Goal: Task Accomplishment & Management: Manage account settings

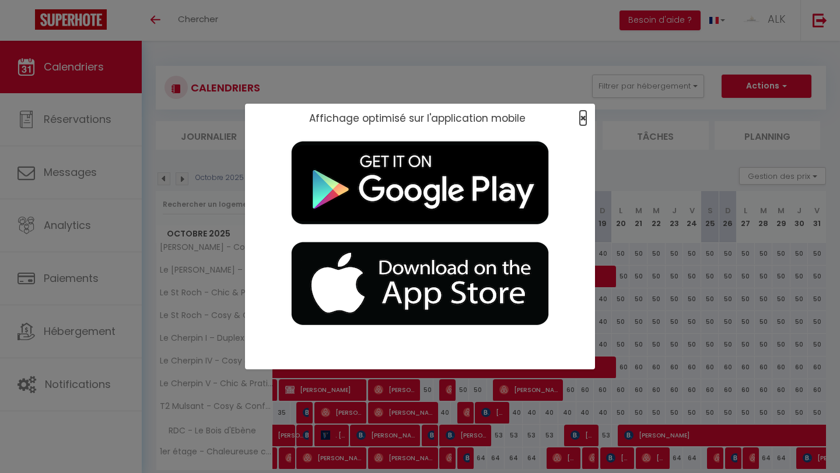
click at [413, 118] on span "×" at bounding box center [583, 118] width 6 height 15
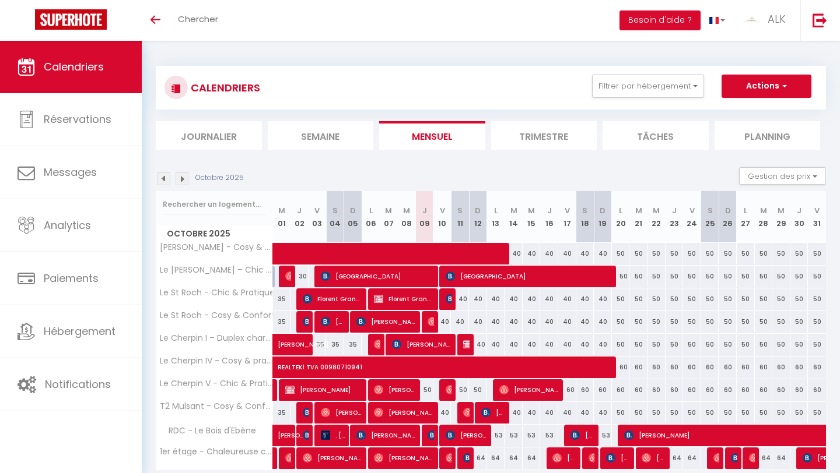
scroll to position [45, 0]
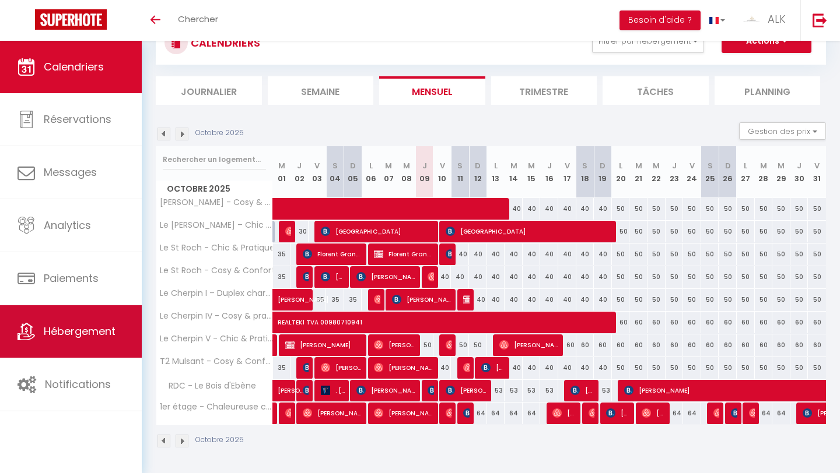
click at [88, 331] on span "Hébergement" at bounding box center [80, 331] width 72 height 15
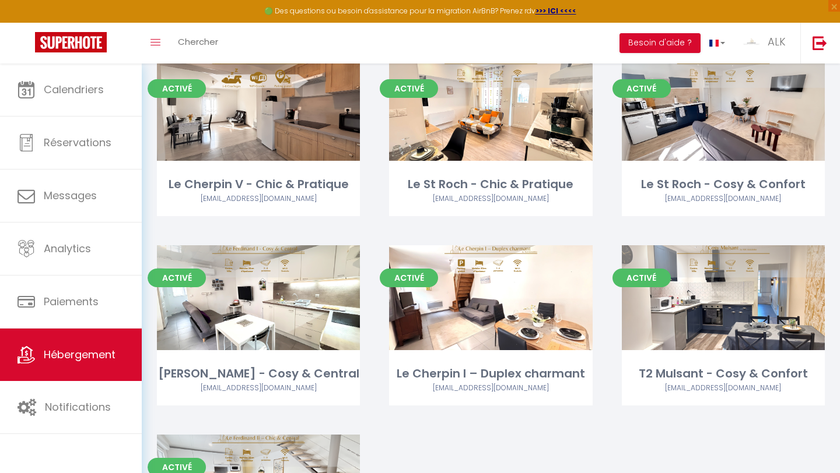
scroll to position [304, 0]
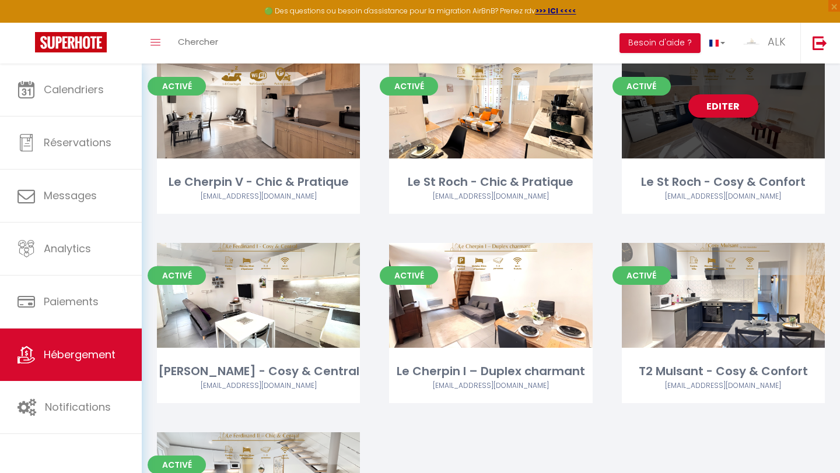
click at [413, 108] on link "Editer" at bounding box center [723, 105] width 70 height 23
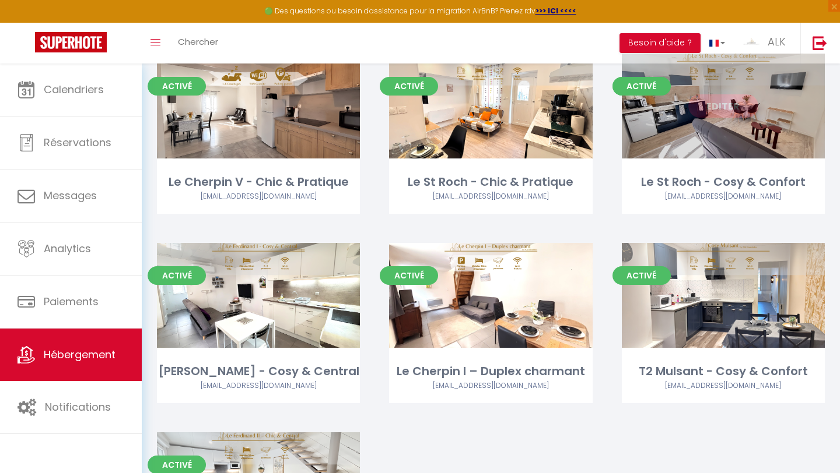
click at [413, 108] on link "Editer" at bounding box center [723, 105] width 70 height 23
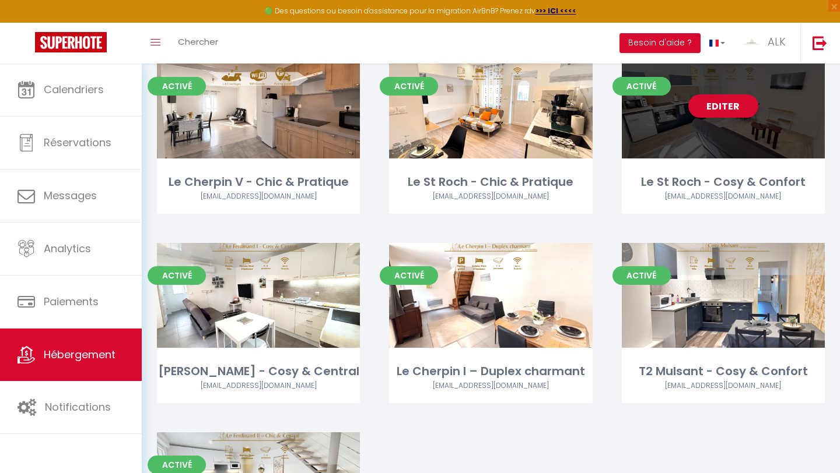
click at [413, 106] on link "Editer" at bounding box center [723, 105] width 70 height 23
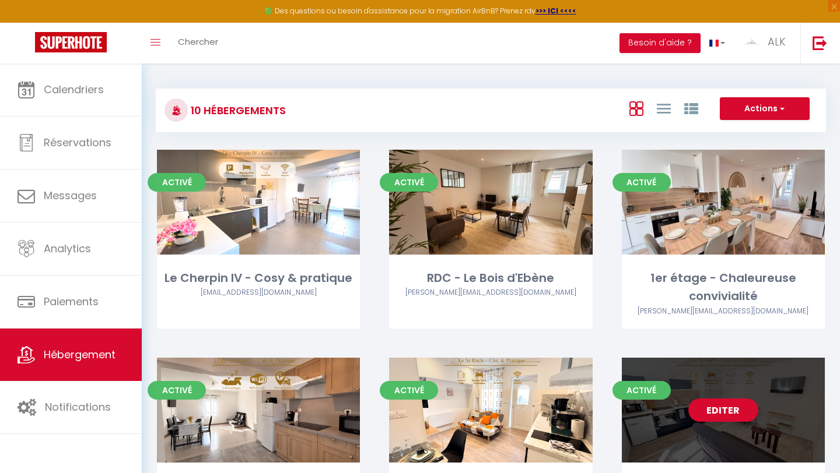
select select "3"
select select "2"
select select "1"
select select "28"
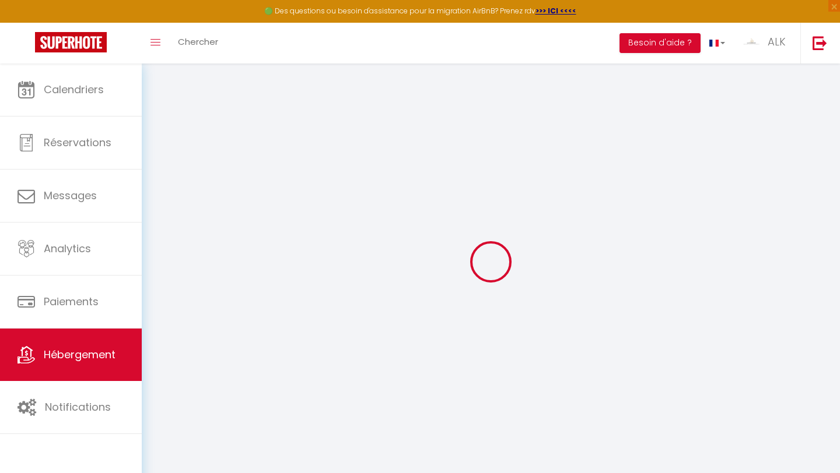
select select
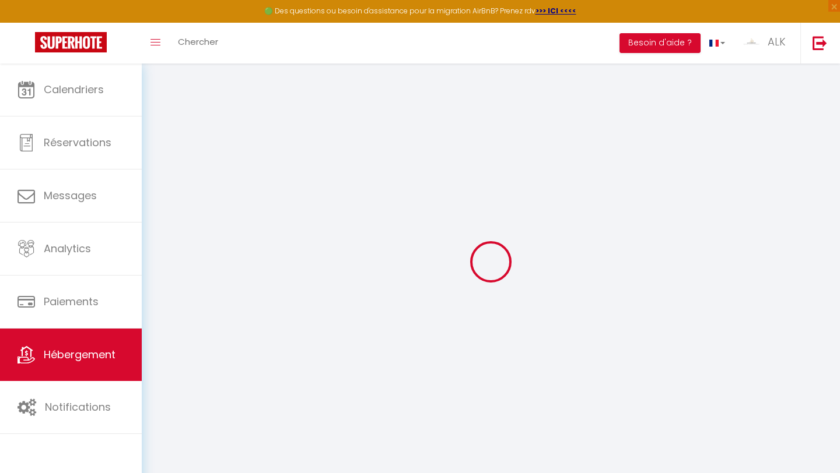
select select
checkbox input "false"
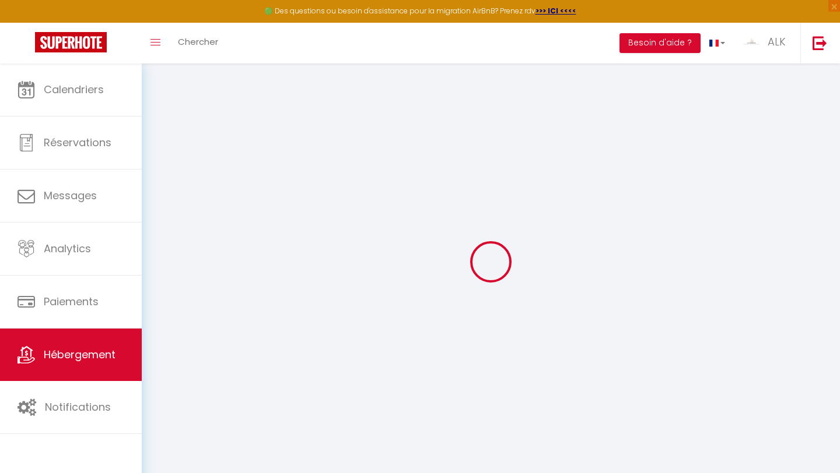
select select
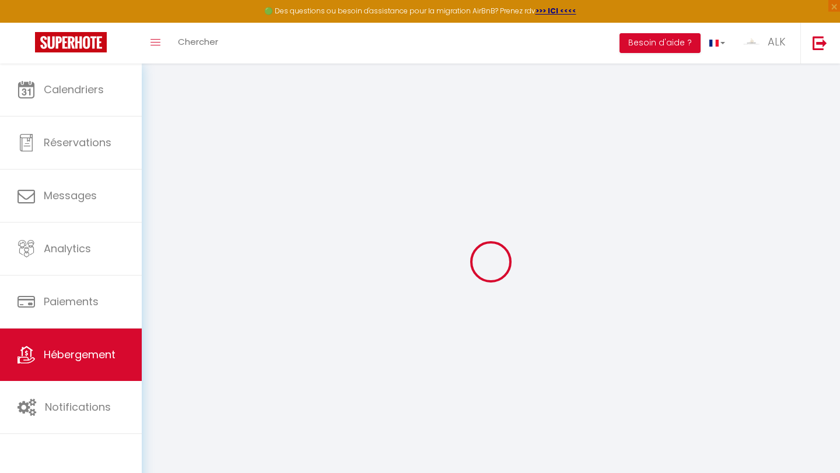
select select
checkbox input "false"
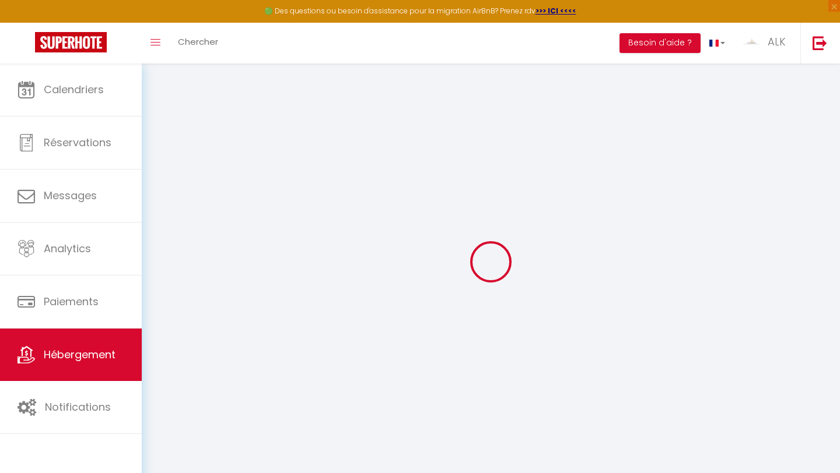
checkbox input "false"
select select
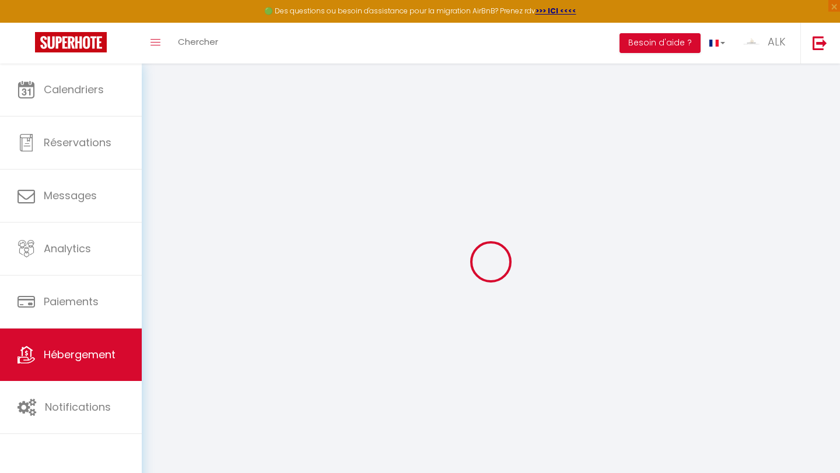
select select
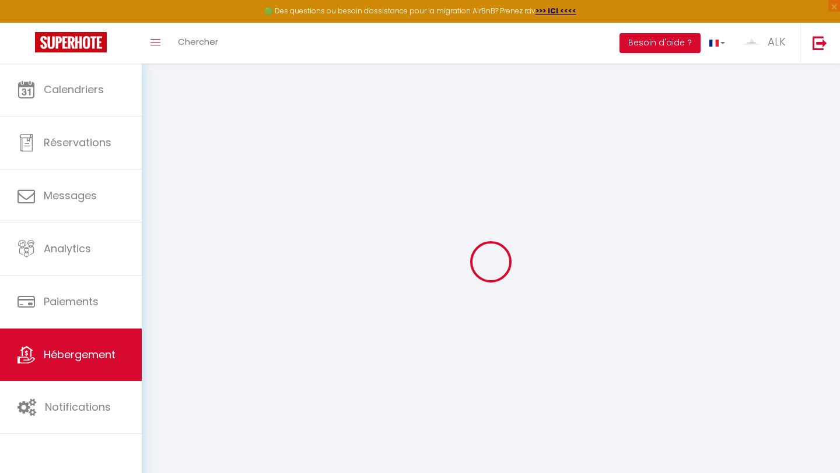
checkbox input "false"
select select
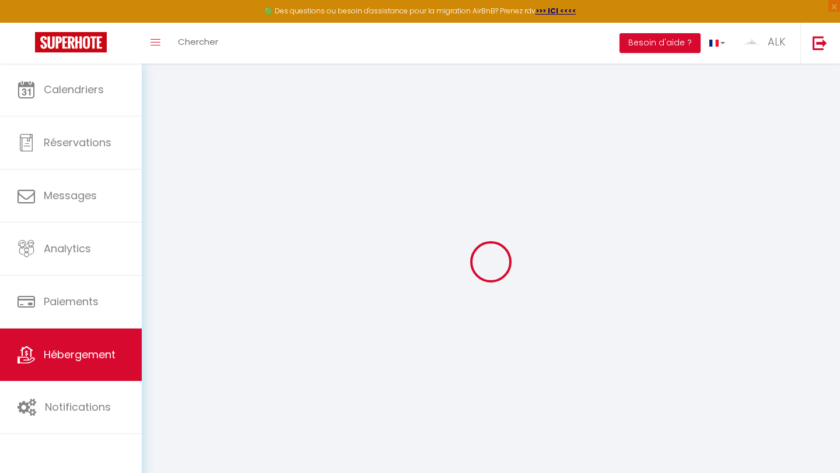
select select
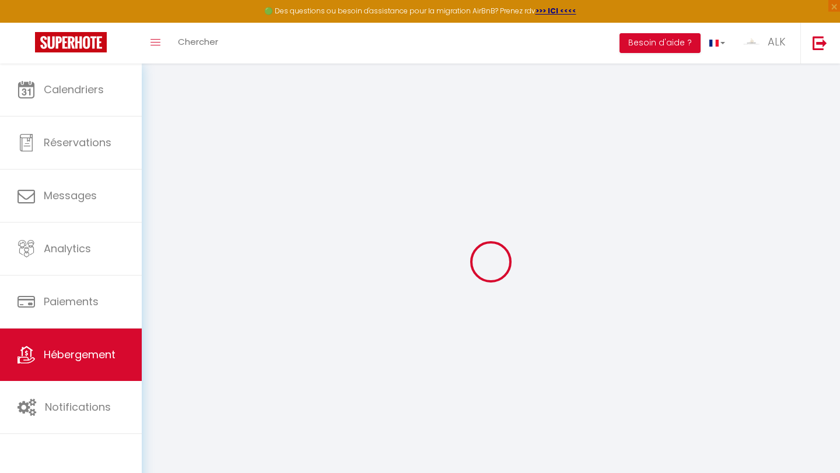
select select
checkbox input "false"
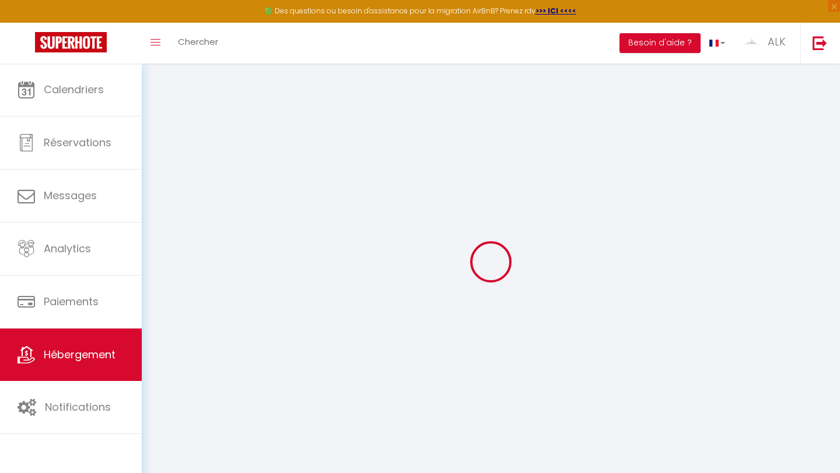
checkbox input "false"
select select
type input "Le St Roch - Cosy & Confort"
type input "[PERSON_NAME]"
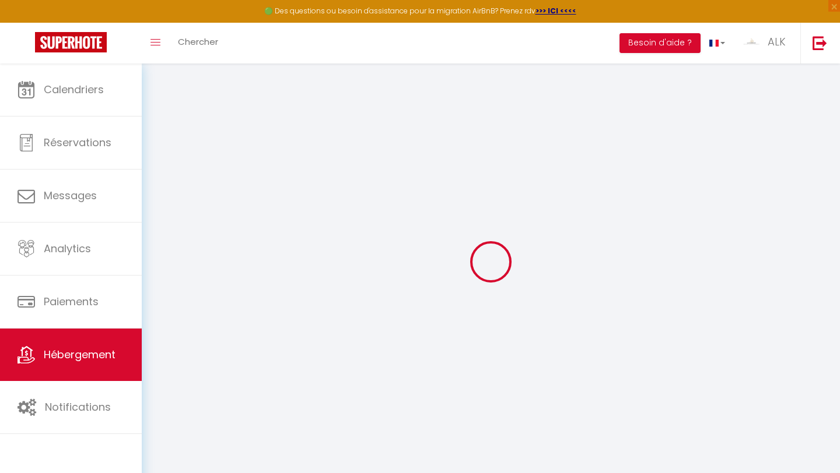
type input "Gouttenoire"
type input "[STREET_ADDRESS]"
type input "42300"
type input "Roanne"
select select "4"
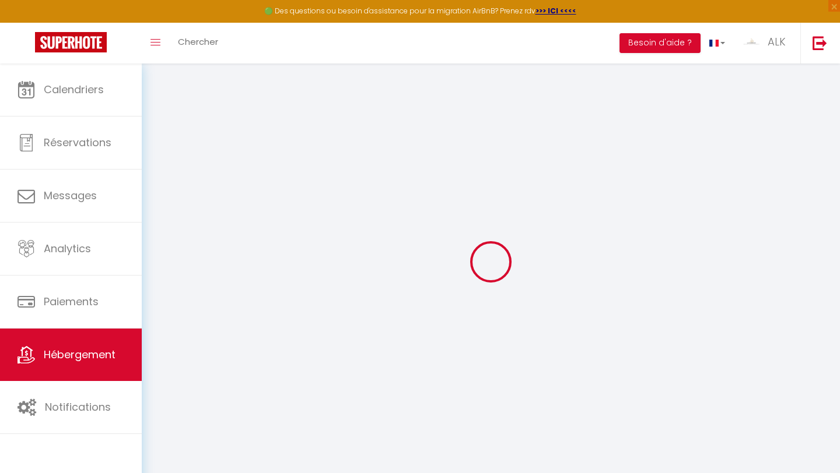
type input "40"
type input "15"
select select
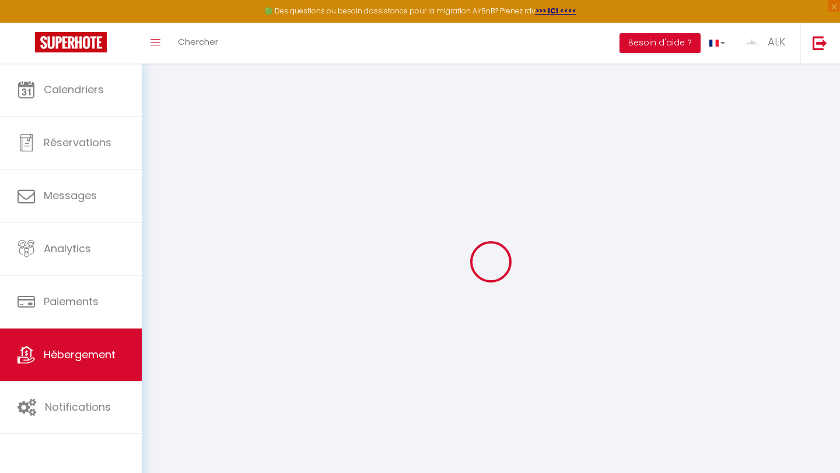
select select
type input "[STREET_ADDRESS]"
type input "42300"
type input "Roanne"
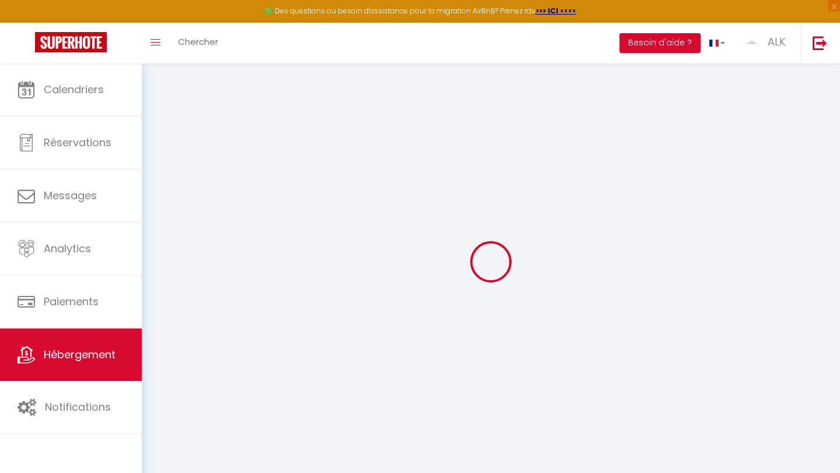
type input "[EMAIL_ADDRESS][DOMAIN_NAME]"
select select
checkbox input "false"
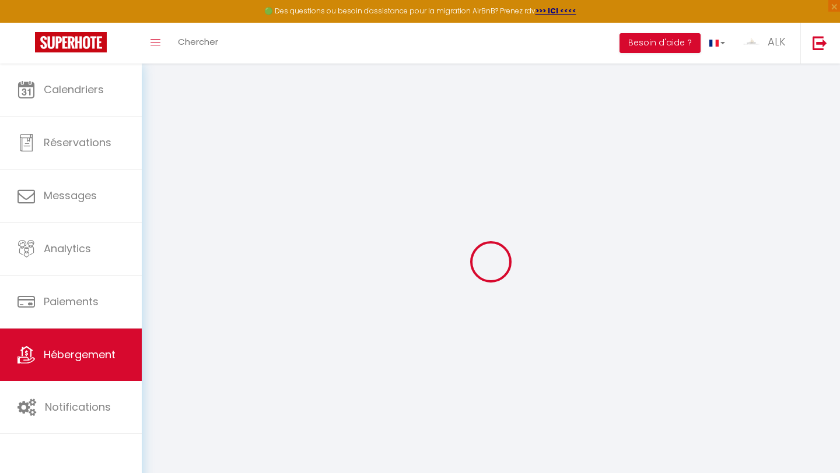
checkbox input "false"
type input "15"
type input "0"
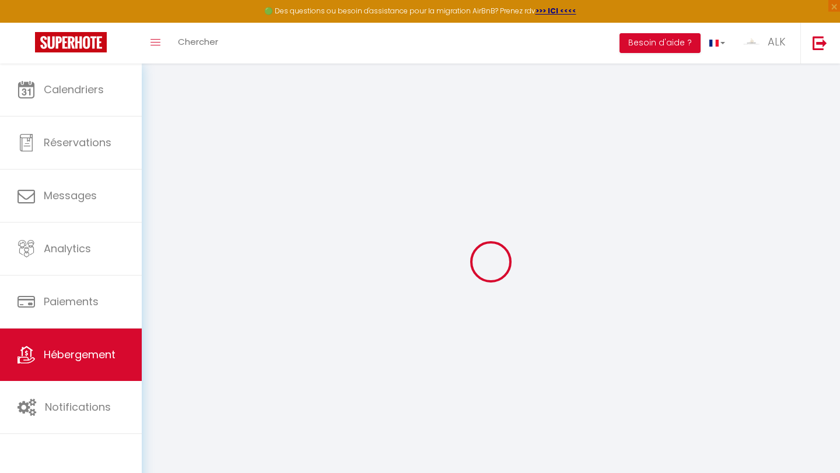
select select
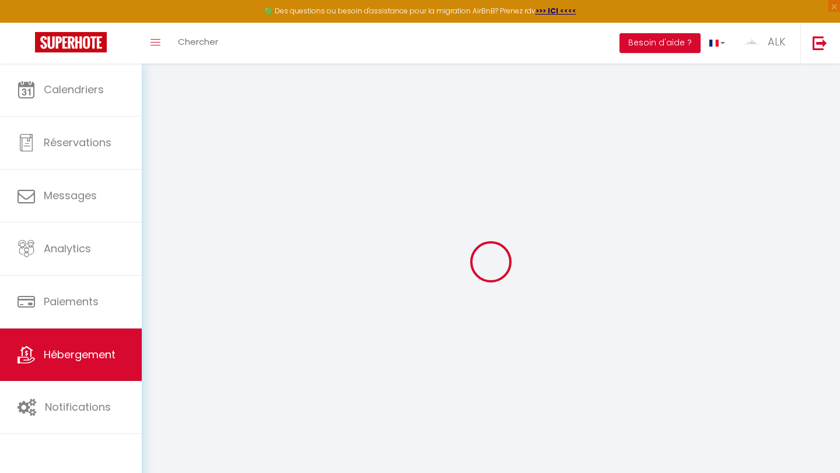
select select
checkbox input "false"
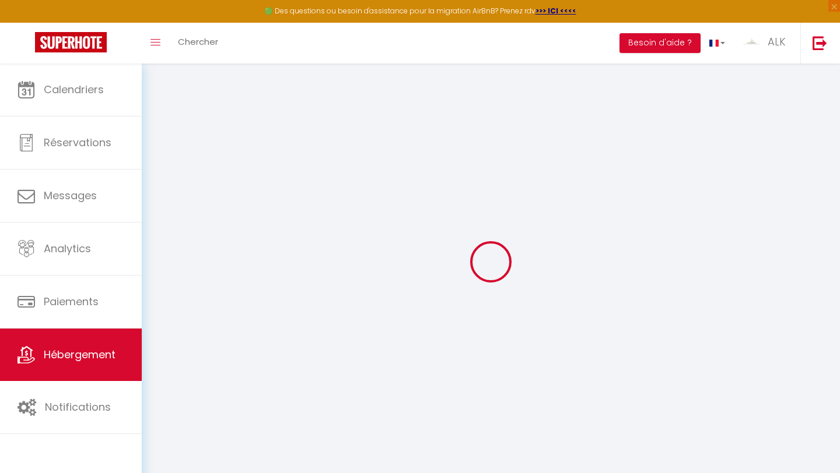
select select
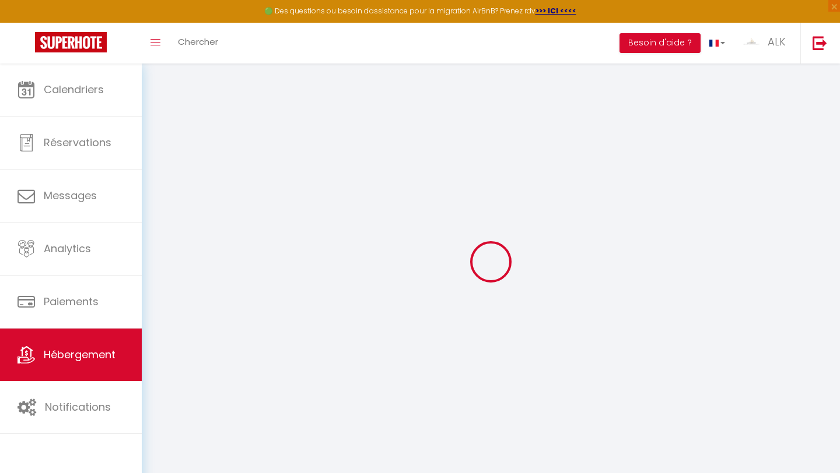
select select
checkbox input "false"
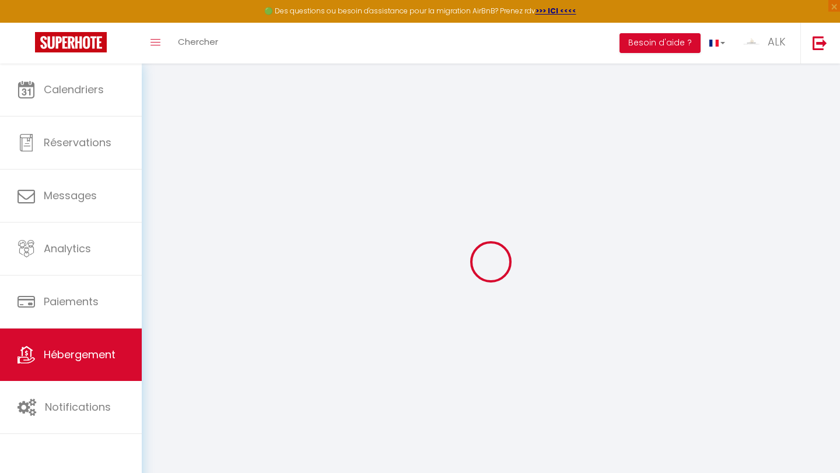
select select
checkbox input "false"
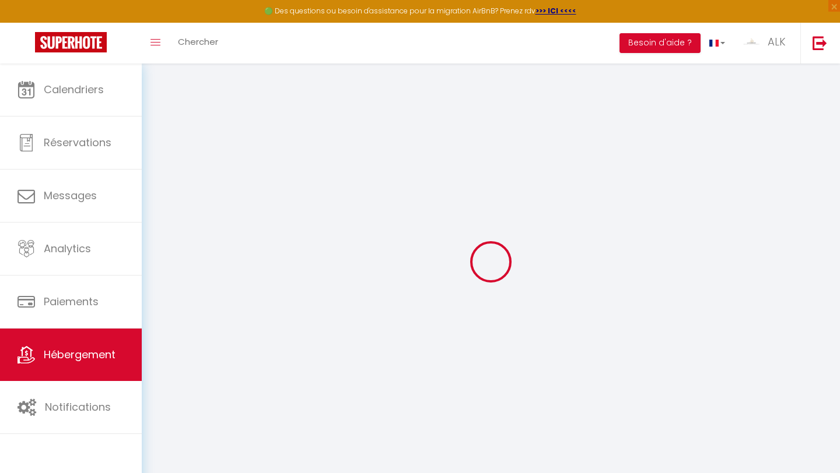
select select "16:00"
select select "23:00"
select select "11:00"
select select "30"
select select "120"
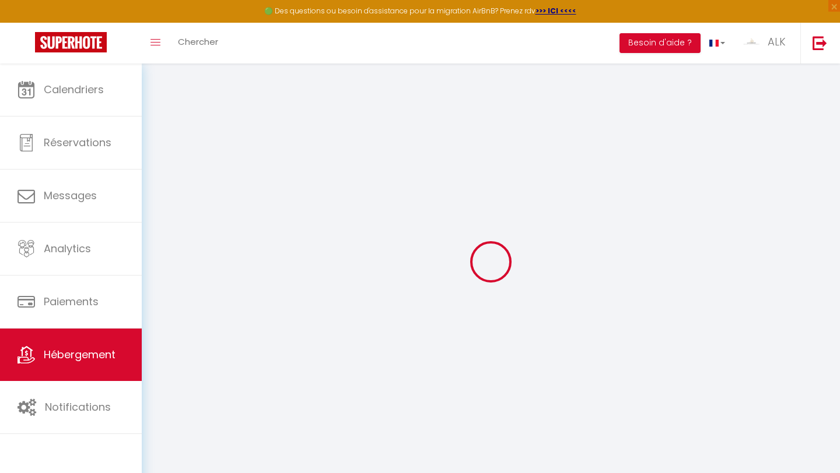
select select
checkbox input "false"
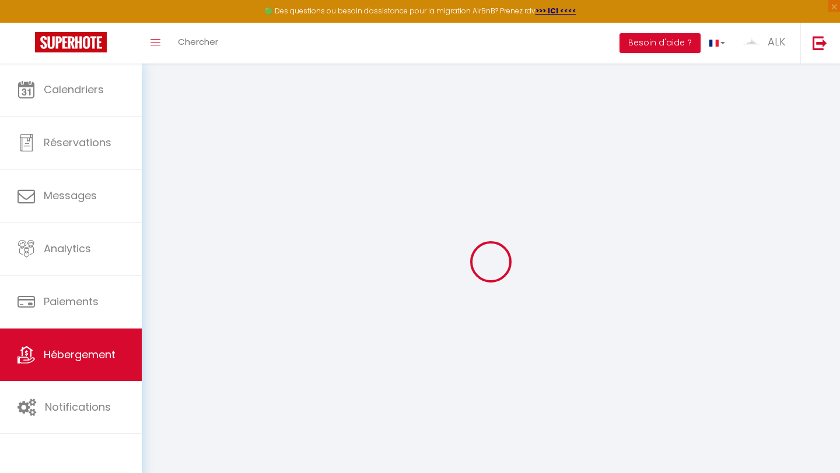
select select
checkbox input "false"
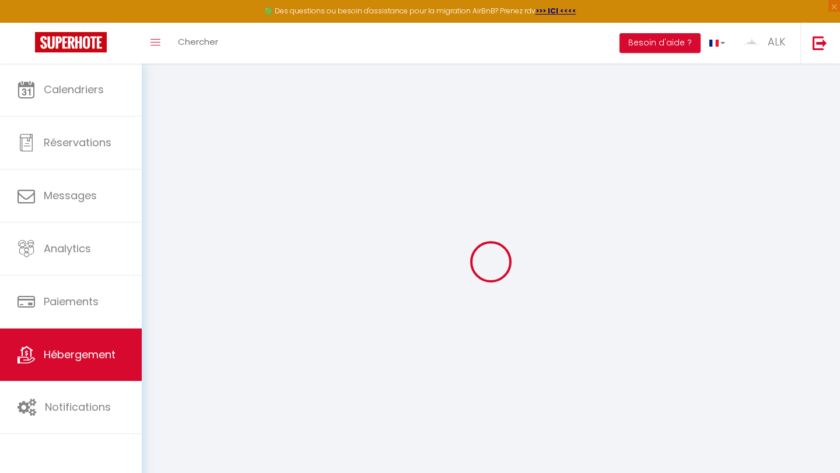
select select
checkbox input "false"
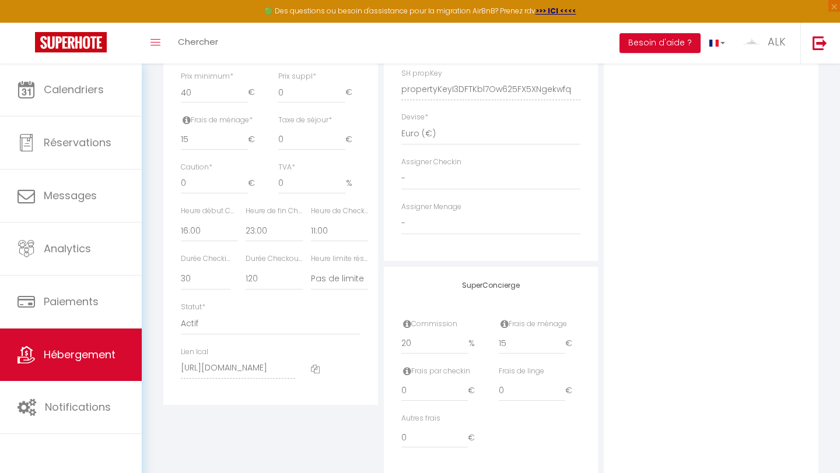
scroll to position [524, 0]
click at [406, 343] on input "20" at bounding box center [435, 342] width 68 height 21
select select
checkbox input "false"
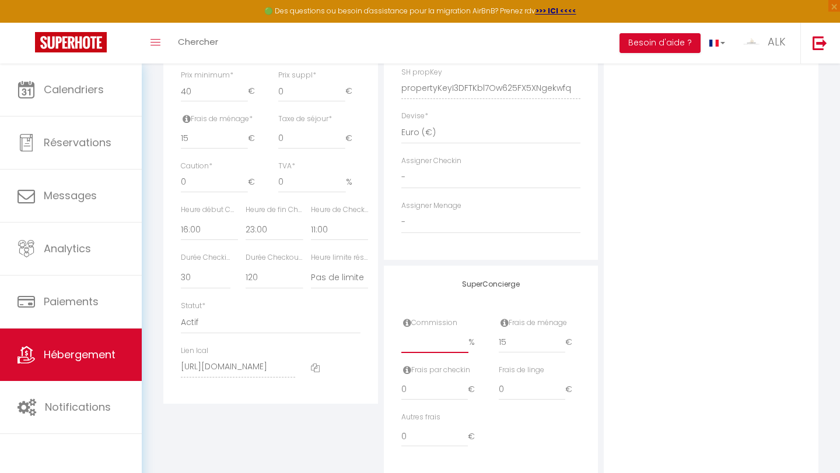
checkbox input "false"
click at [413, 326] on div "Photo Photo Supprimer Drag and drop a file here or click Ooops, something wrong…" at bounding box center [710, 80] width 215 height 786
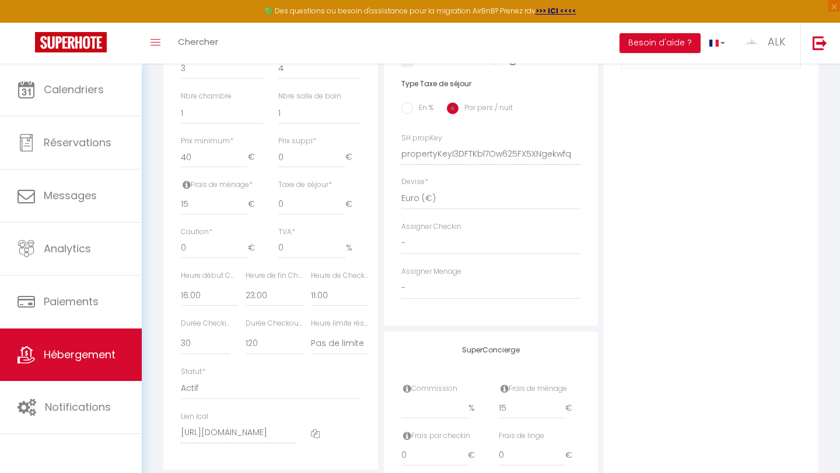
scroll to position [459, 0]
click at [413, 413] on input "15" at bounding box center [531, 408] width 67 height 21
type input "1"
select select
checkbox input "false"
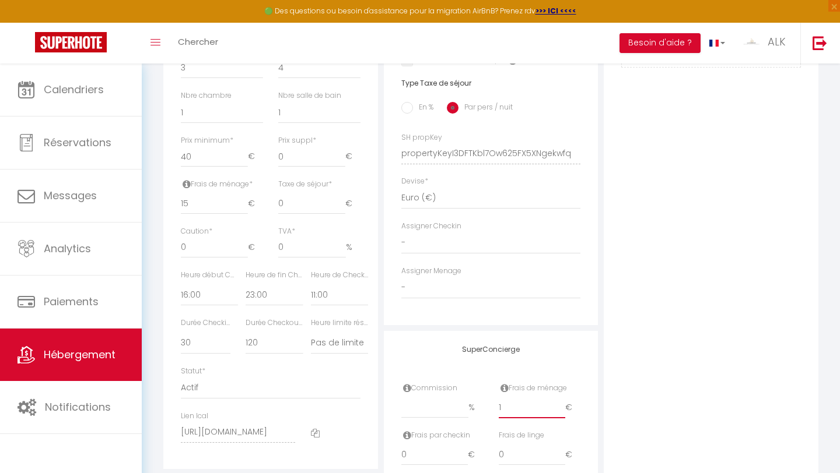
checkbox input "false"
type input "17"
select select
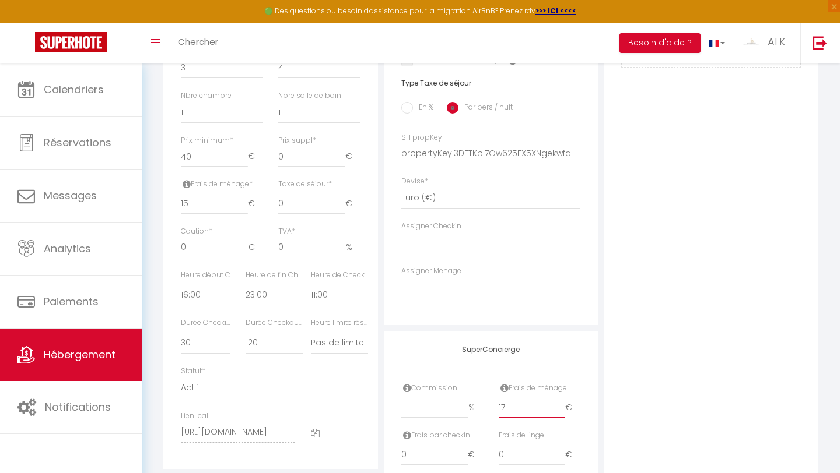
checkbox input "false"
type input "17"
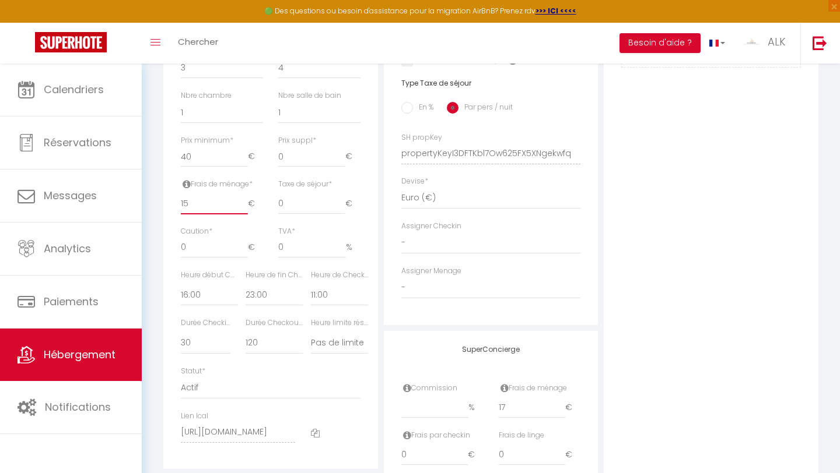
click at [204, 206] on input "15" at bounding box center [214, 204] width 67 height 21
type input "1"
select select
checkbox input "false"
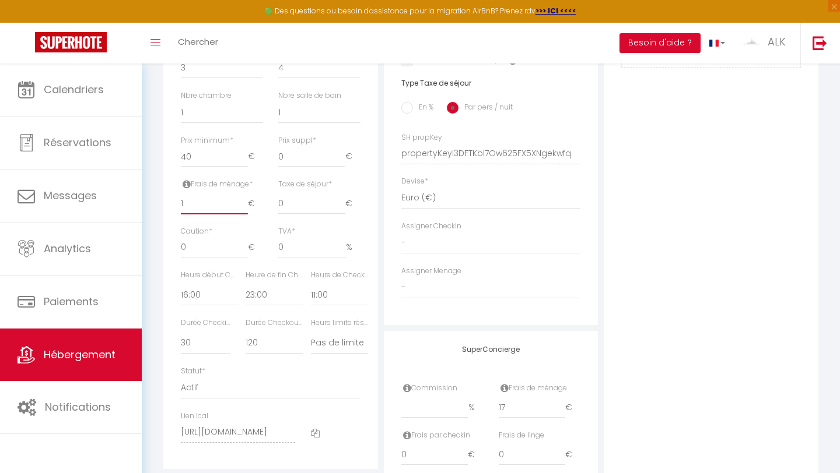
checkbox input "false"
type input "17"
select select
checkbox input "false"
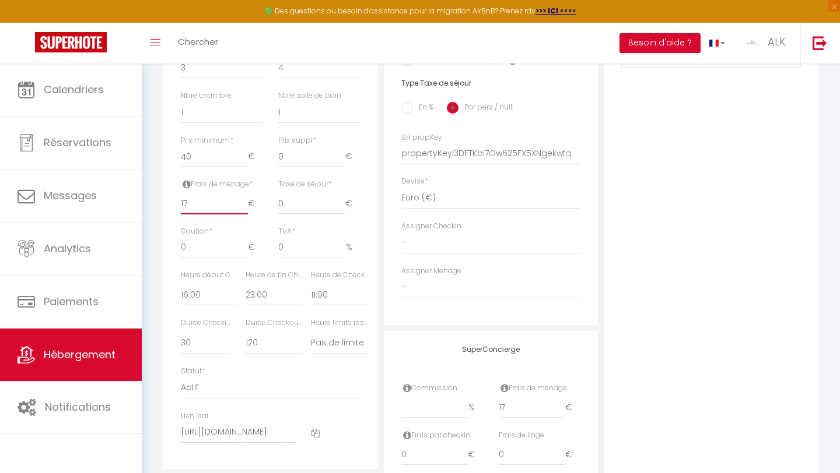
checkbox input "false"
type input "17"
click at [413, 293] on div "Photo Photo Supprimer Drag and drop a file here or click Ooops, something wrong…" at bounding box center [710, 145] width 215 height 786
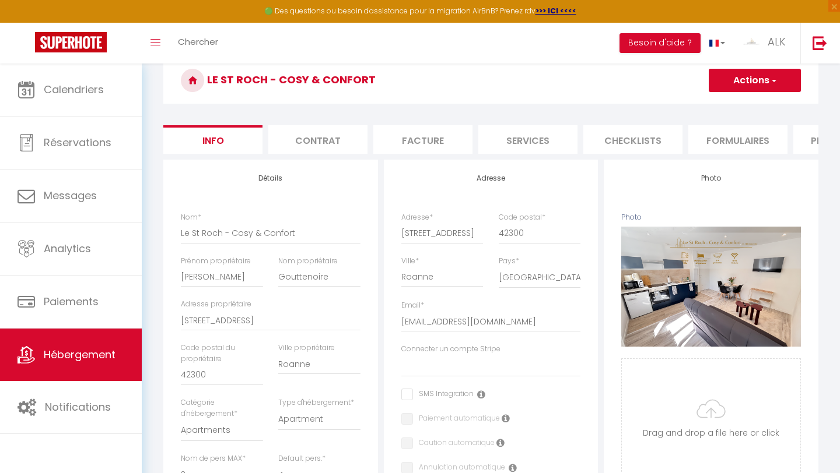
scroll to position [0, 0]
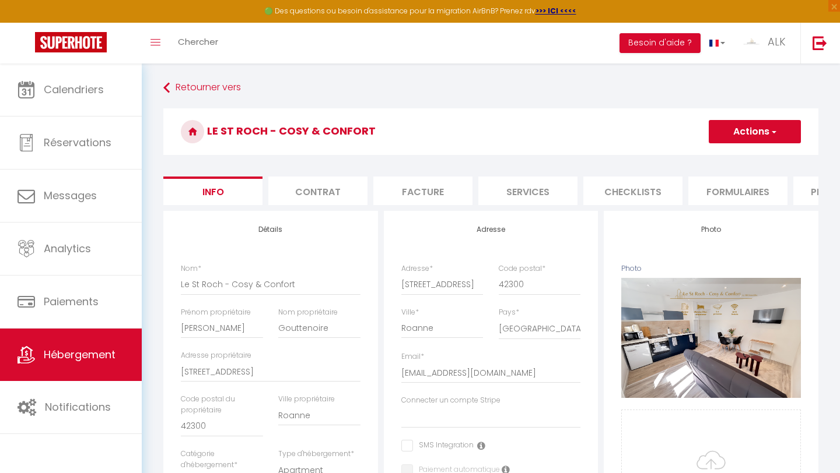
click at [413, 193] on li "Plateformes" at bounding box center [842, 191] width 99 height 29
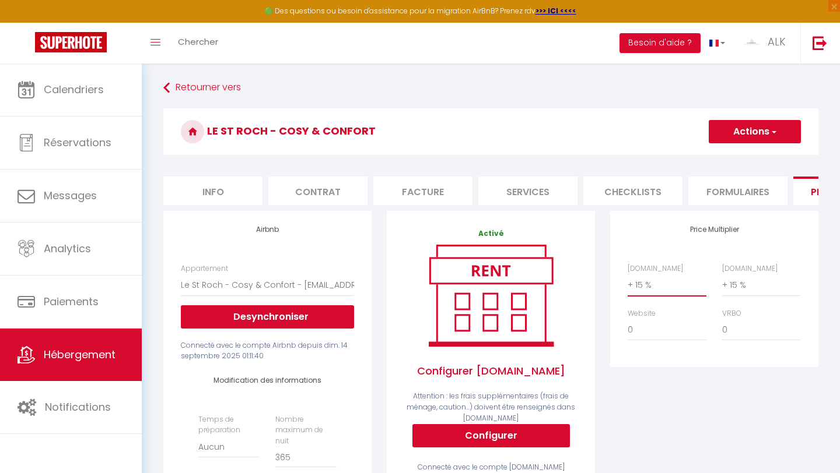
click at [413, 287] on select "0 + 1 % + 2 % + 3 % + 4 % + 5 % + 6 % + 7 % + 8 % + 9 %" at bounding box center [666, 285] width 79 height 22
select select "+ 20 %"
click at [413, 274] on select "0 + 1 % + 2 % + 3 % + 4 % + 5 % + 6 % + 7 % + 8 % + 9 %" at bounding box center [666, 285] width 79 height 22
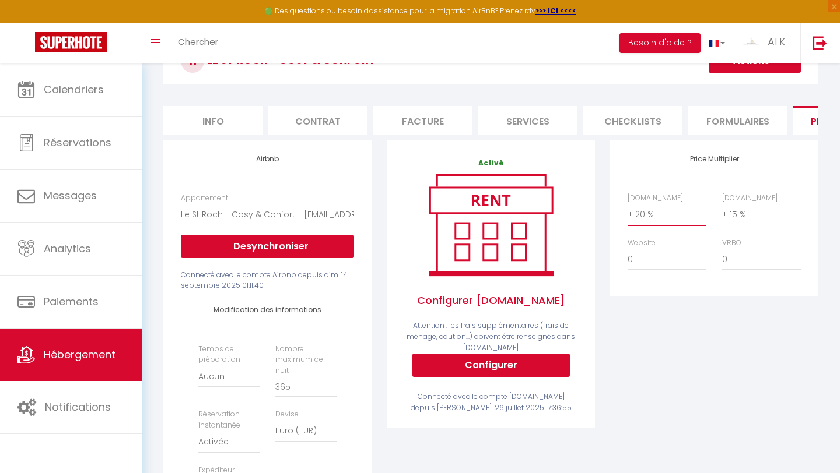
scroll to position [73, 0]
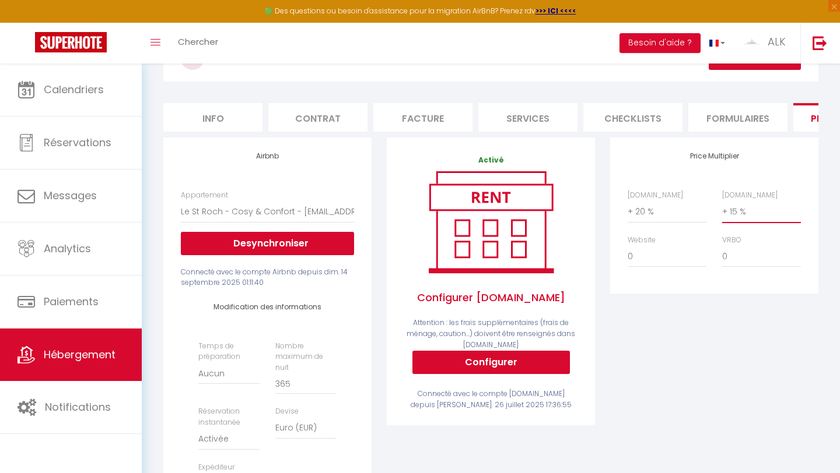
click at [413, 215] on select "0 + 1 % + 2 % + 3 % + 4 % + 5 % + 6 % + 7 % + 8 % + 9 %" at bounding box center [761, 212] width 79 height 22
select select "+ 20 %"
click at [413, 201] on select "0 + 1 % + 2 % + 3 % + 4 % + 5 % + 6 % + 7 % + 8 % + 9 %" at bounding box center [761, 212] width 79 height 22
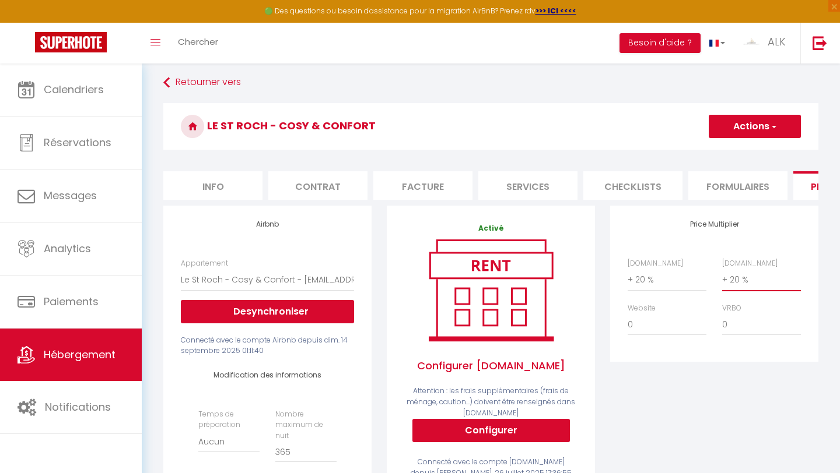
scroll to position [0, 0]
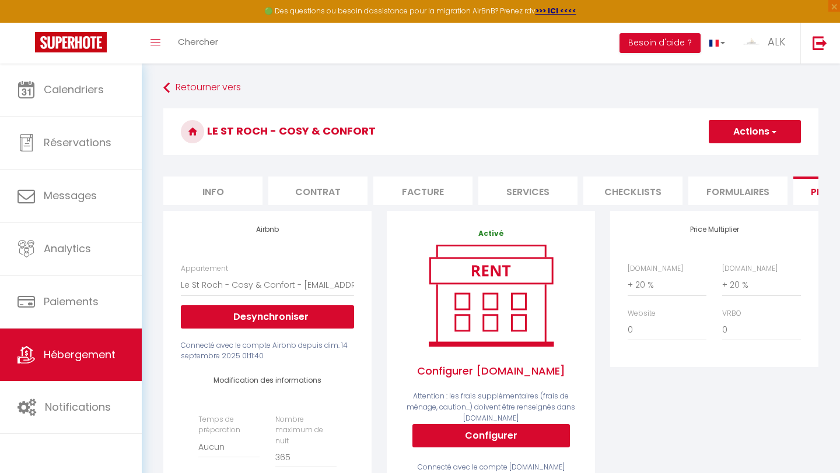
click at [413, 127] on button "Actions" at bounding box center [754, 131] width 92 height 23
click at [413, 158] on link "Enregistrer" at bounding box center [754, 157] width 92 height 15
select select "EUR"
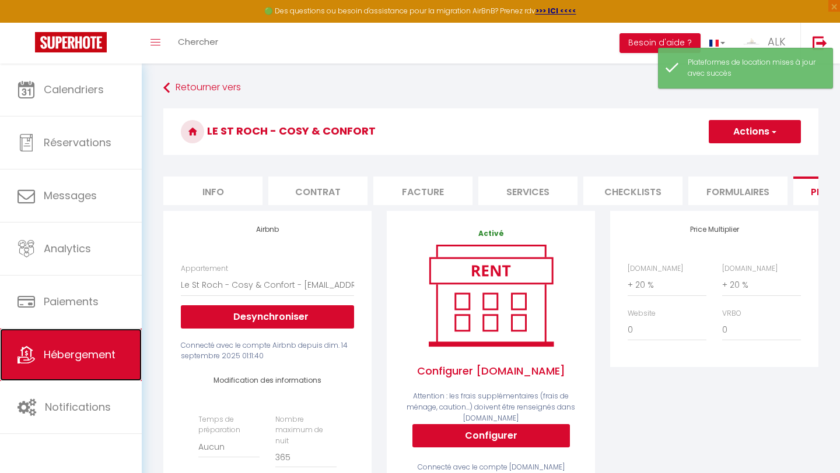
click at [83, 345] on link "Hébergement" at bounding box center [71, 355] width 142 height 52
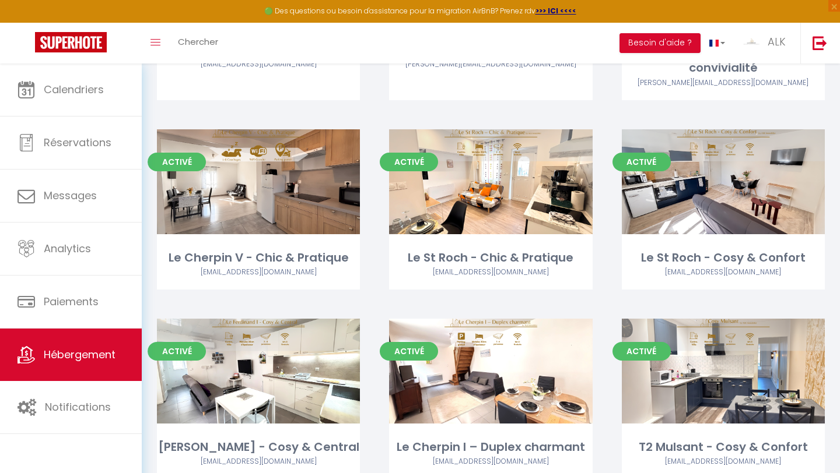
scroll to position [229, 0]
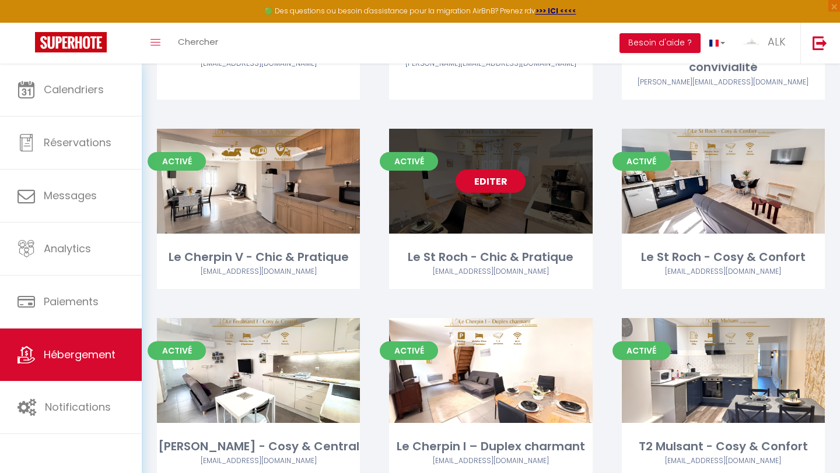
click at [413, 188] on link "Editer" at bounding box center [490, 181] width 70 height 23
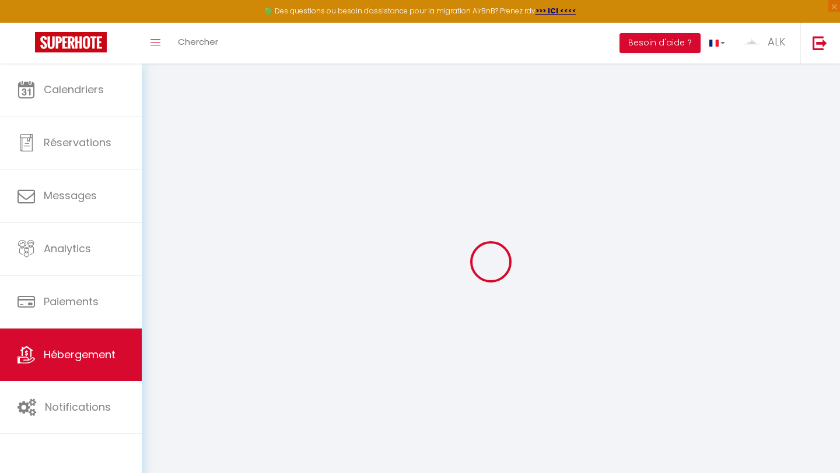
select select
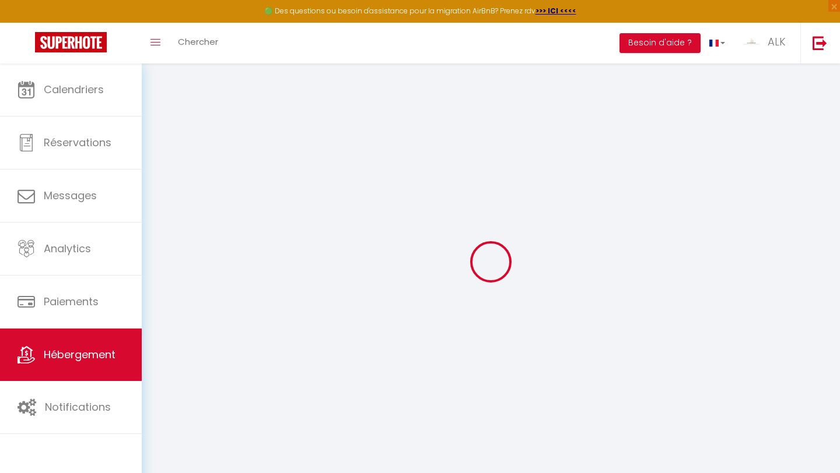
select select
checkbox input "false"
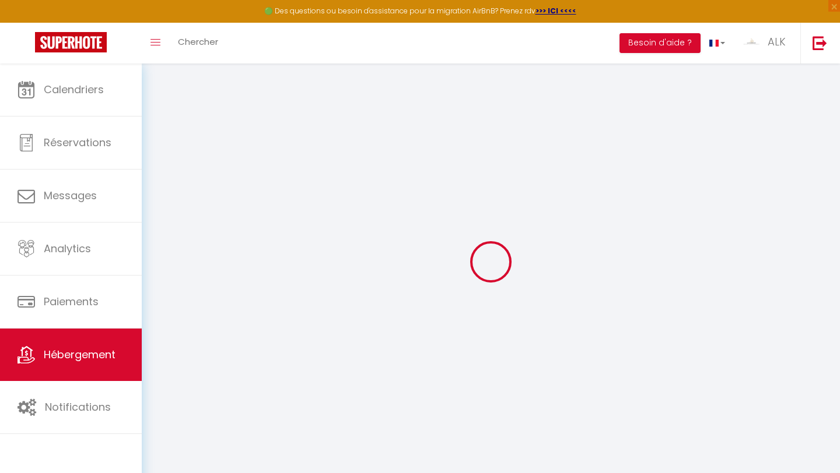
select select
type input "Le St Roch - Chic & Pratique"
type input "[PERSON_NAME]"
type input "Gouttenoire"
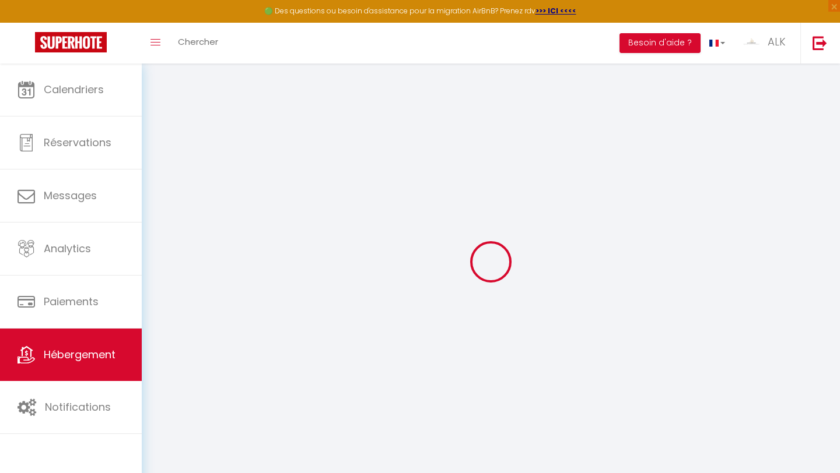
type input "[STREET_ADDRESS]"
type input "42300"
type input "Roanne"
select select "4"
type input "30"
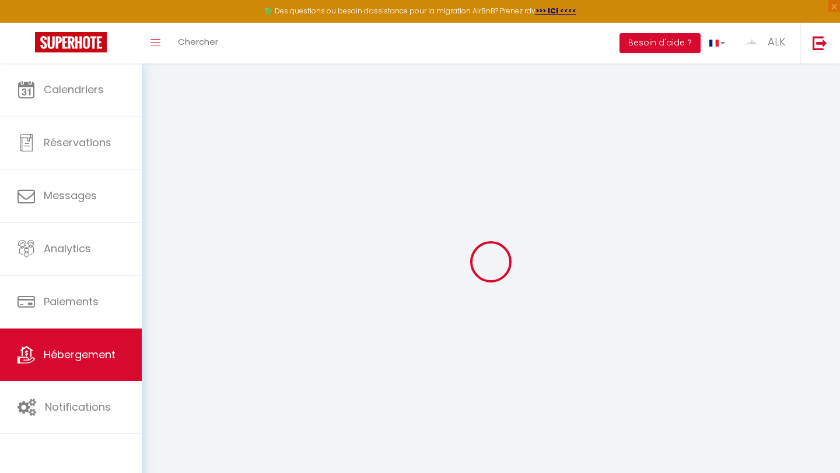
type input "15"
select select
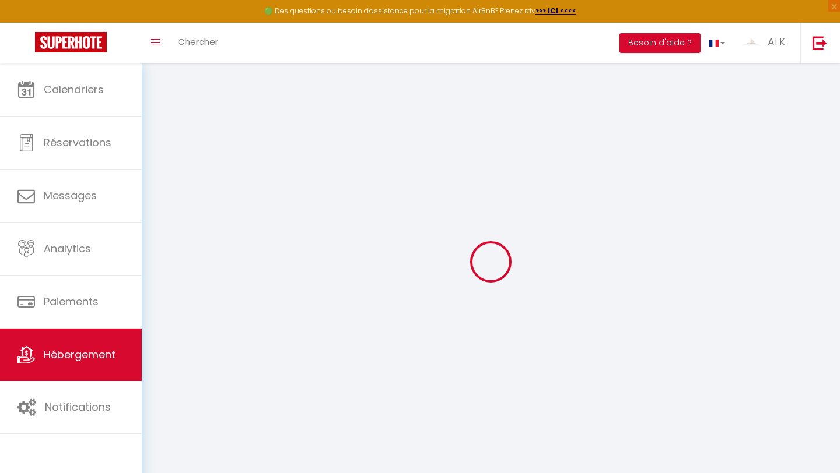
select select
type input "[STREET_ADDRESS]"
type input "42300"
type input "Roanne"
type input "[EMAIL_ADDRESS][DOMAIN_NAME]"
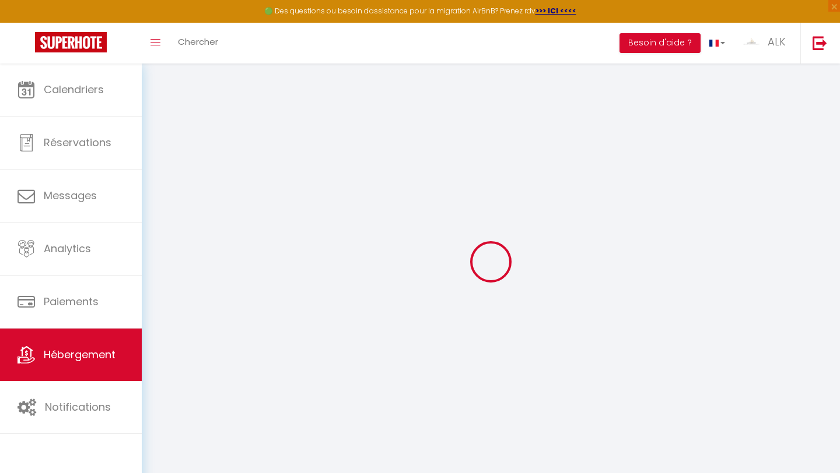
select select
checkbox input "false"
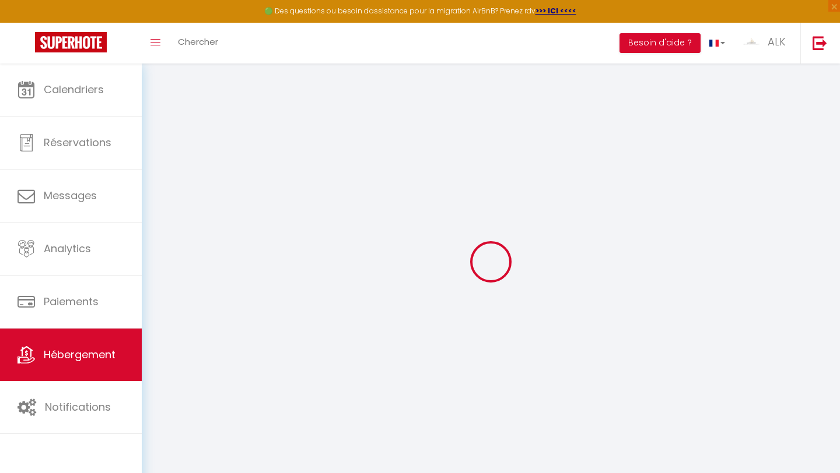
type input "15"
type input "0"
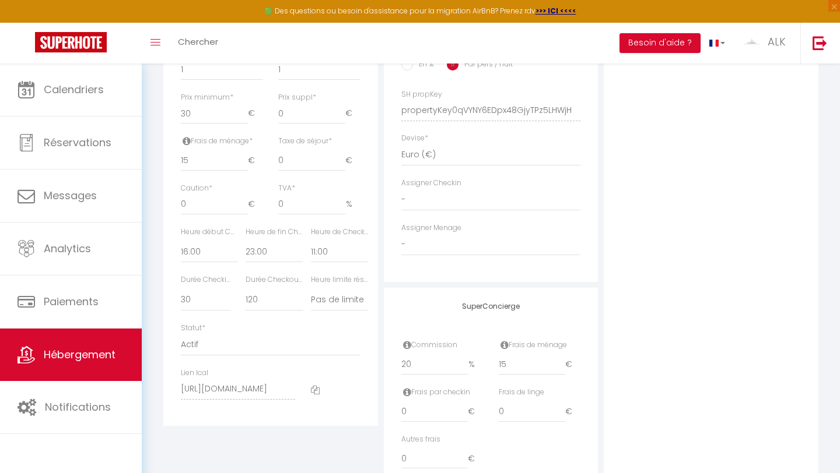
scroll to position [504, 0]
click at [413, 368] on input "20" at bounding box center [435, 362] width 68 height 21
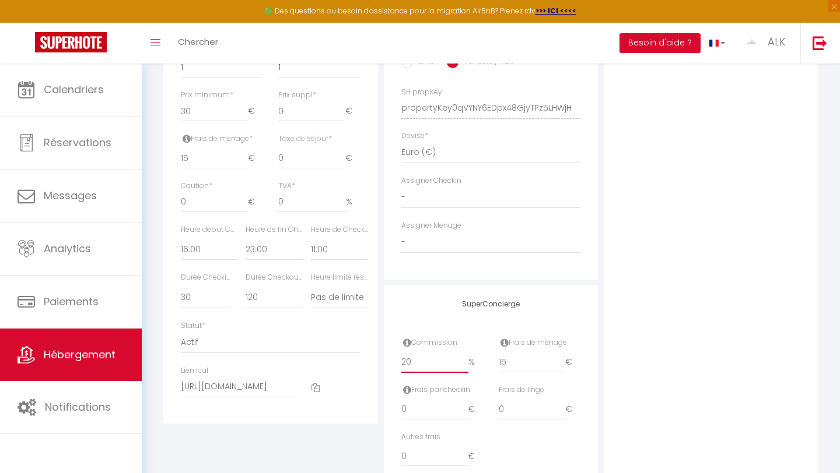
click at [407, 361] on input "20" at bounding box center [435, 362] width 68 height 21
click at [413, 363] on input "15" at bounding box center [531, 362] width 67 height 21
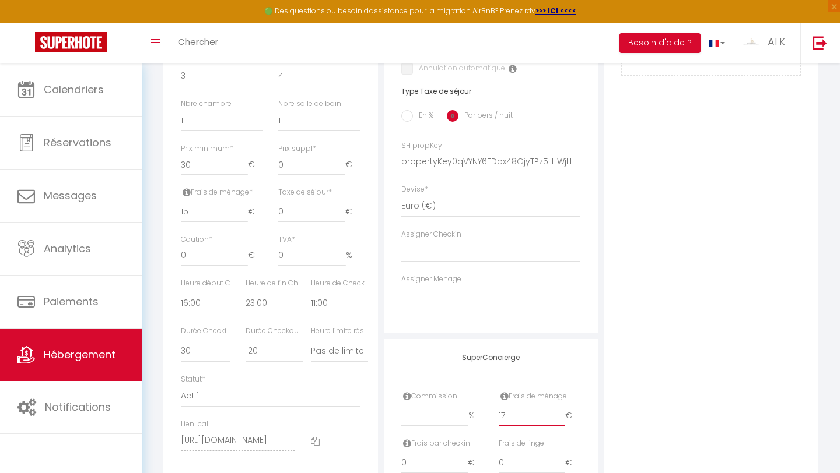
scroll to position [415, 0]
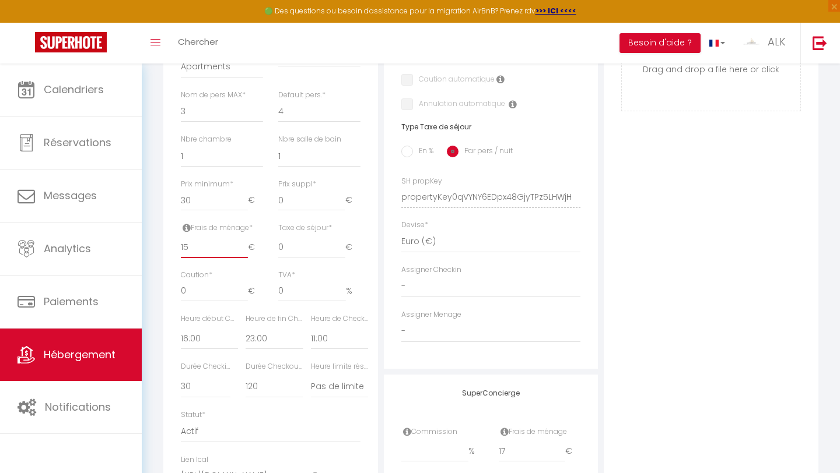
click at [221, 250] on input "15" at bounding box center [214, 247] width 67 height 21
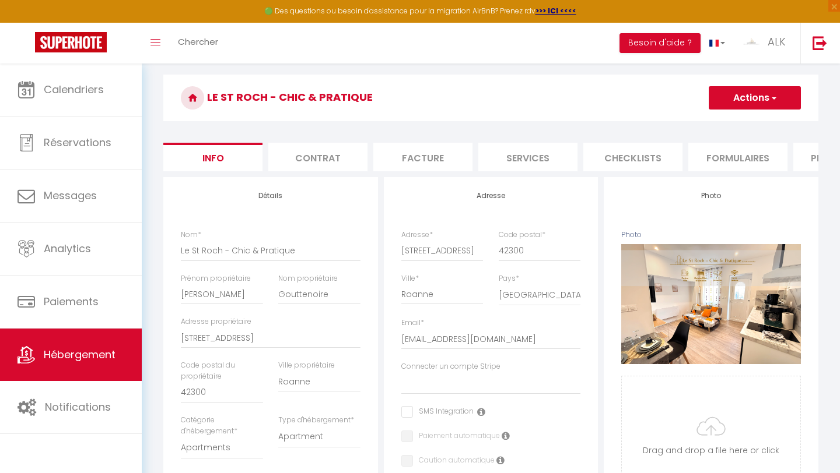
scroll to position [19, 0]
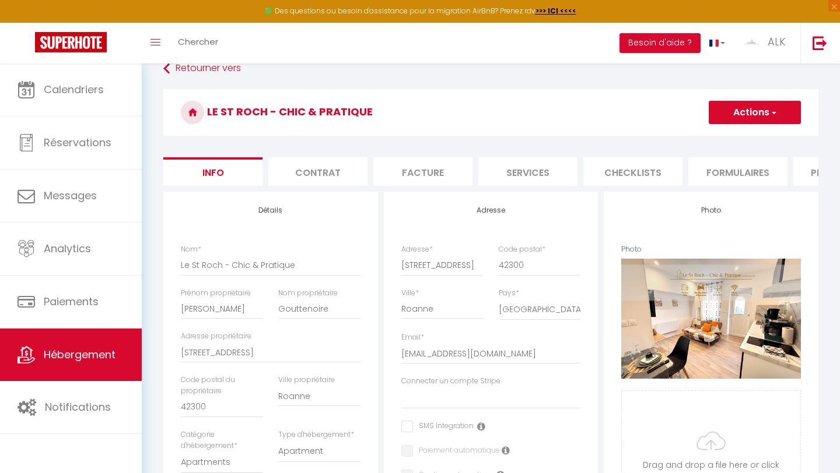
click at [413, 178] on li "Plateformes" at bounding box center [842, 171] width 99 height 29
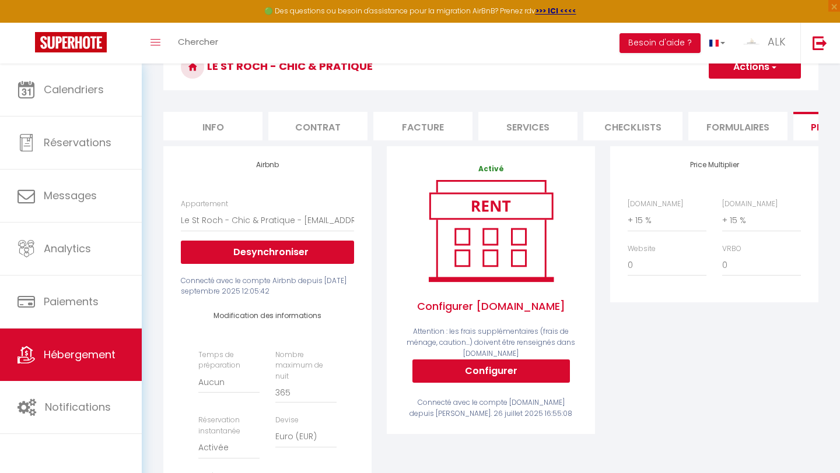
scroll to position [68, 0]
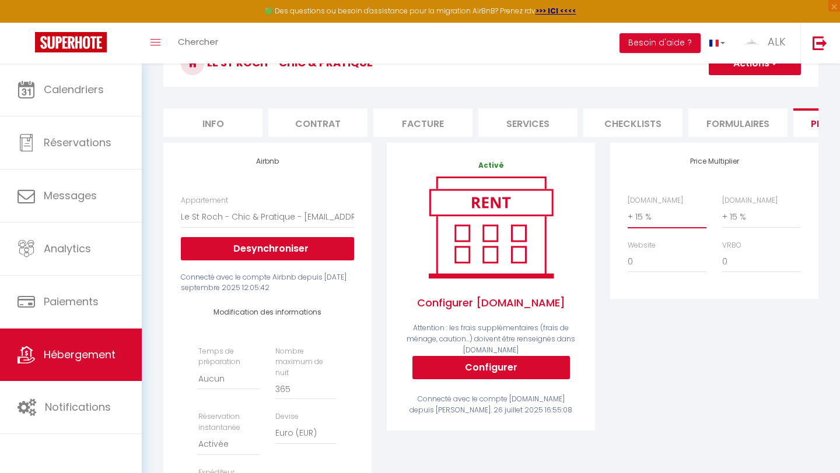
click at [413, 213] on select "0 + 1 % + 2 % + 3 % + 4 % + 5 % + 6 % + 7 % + 8 % + 9 %" at bounding box center [666, 217] width 79 height 22
click at [413, 206] on select "0 + 1 % + 2 % + 3 % + 4 % + 5 % + 6 % + 7 % + 8 % + 9 %" at bounding box center [666, 217] width 79 height 22
click at [413, 212] on select "0 + 1 % + 2 % + 3 % + 4 % + 5 % + 6 % + 7 % + 8 % + 9 %" at bounding box center [761, 217] width 79 height 22
click at [413, 206] on select "0 + 1 % + 2 % + 3 % + 4 % + 5 % + 6 % + 7 % + 8 % + 9 %" at bounding box center [761, 217] width 79 height 22
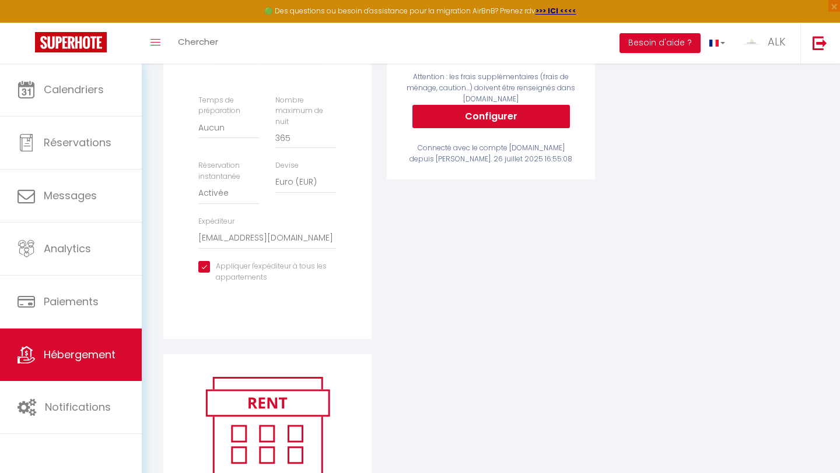
scroll to position [0, 0]
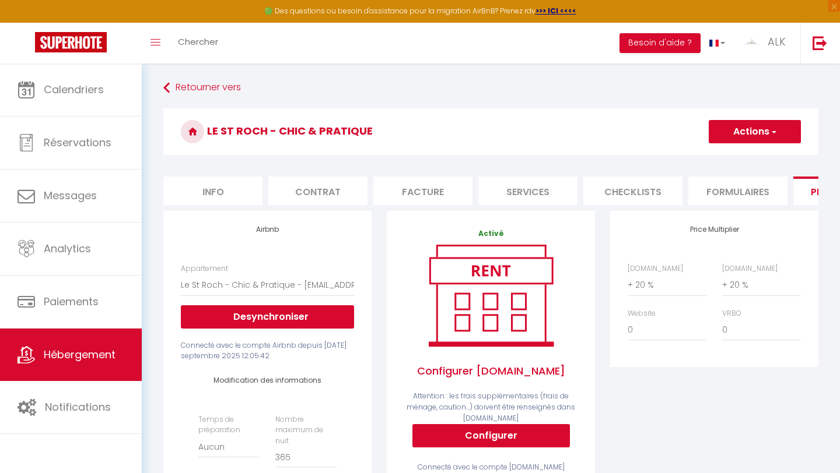
click at [413, 135] on button "Actions" at bounding box center [754, 131] width 92 height 23
click at [413, 157] on link "Enregistrer" at bounding box center [754, 157] width 92 height 15
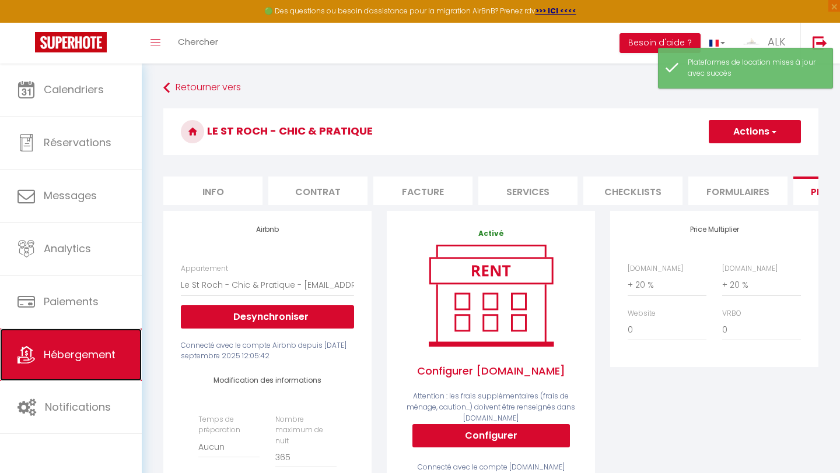
click at [59, 359] on span "Hébergement" at bounding box center [80, 354] width 72 height 15
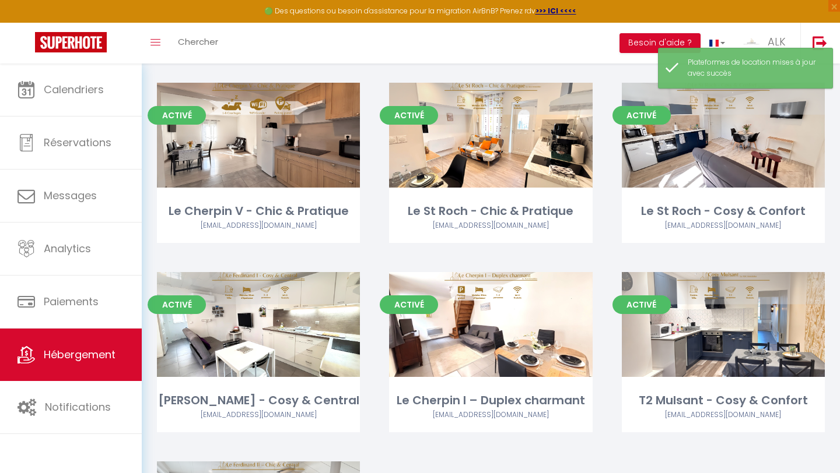
scroll to position [276, 0]
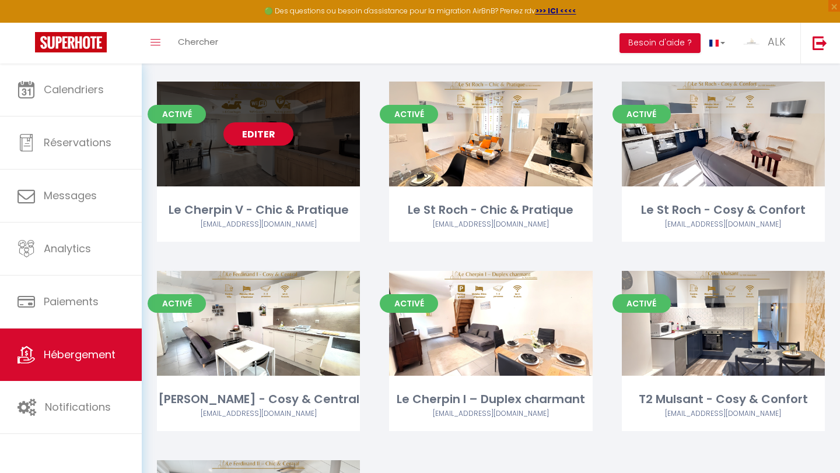
click at [257, 135] on link "Editer" at bounding box center [258, 133] width 70 height 23
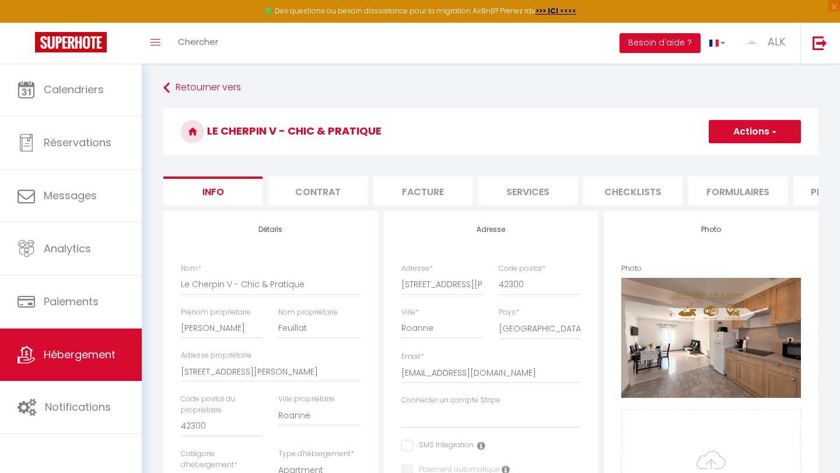
click at [413, 197] on li "Plateformes" at bounding box center [842, 191] width 99 height 29
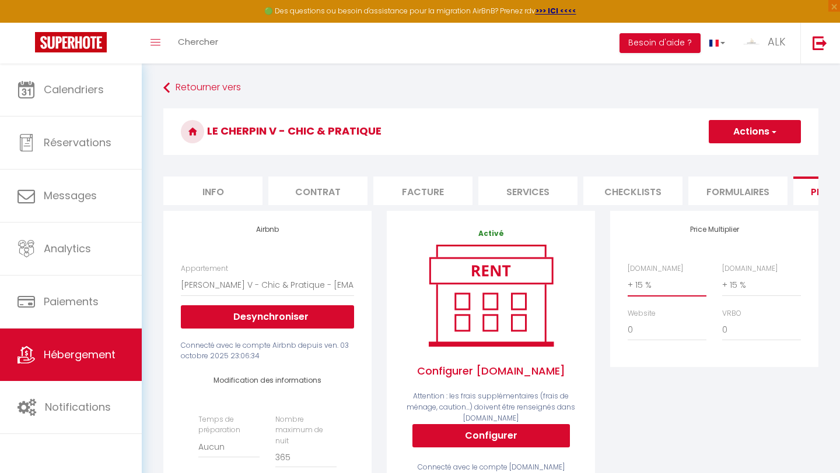
click at [413, 279] on select "0 + 1 % + 2 % + 3 % + 4 % + 5 % + 6 % + 7 % + 8 % + 9 %" at bounding box center [666, 285] width 79 height 22
click at [413, 274] on select "0 + 1 % + 2 % + 3 % + 4 % + 5 % + 6 % + 7 % + 8 % + 9 %" at bounding box center [666, 285] width 79 height 22
click at [413, 280] on select "0 + 1 % + 2 % + 3 % + 4 % + 5 % + 6 % + 7 % + 8 % + 9 %" at bounding box center [761, 285] width 79 height 22
click at [413, 274] on select "0 + 1 % + 2 % + 3 % + 4 % + 5 % + 6 % + 7 % + 8 % + 9 %" at bounding box center [761, 285] width 79 height 22
click at [413, 134] on button "Actions" at bounding box center [754, 131] width 92 height 23
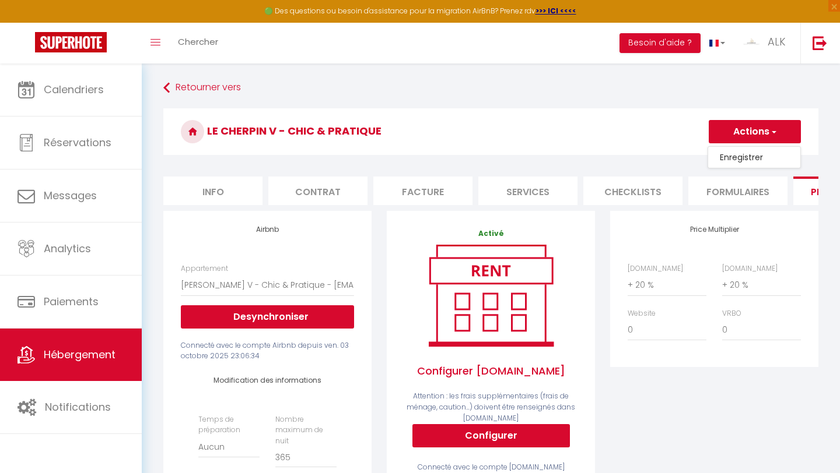
click at [413, 154] on link "Enregistrer" at bounding box center [754, 157] width 92 height 15
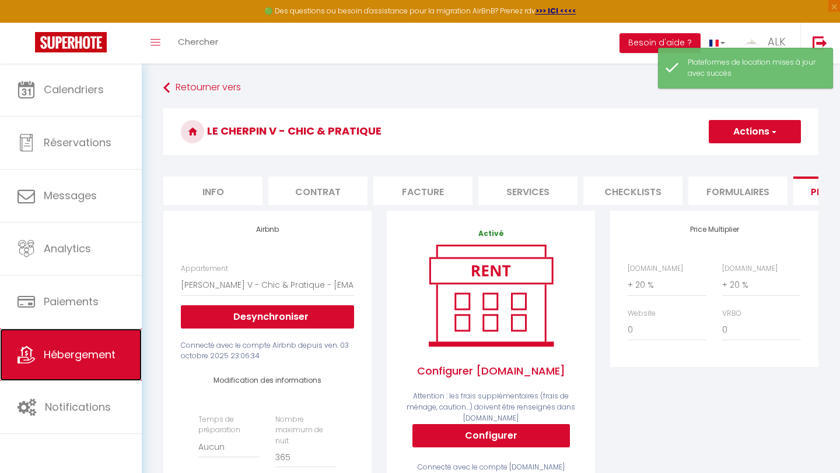
click at [103, 358] on span "Hébergement" at bounding box center [80, 354] width 72 height 15
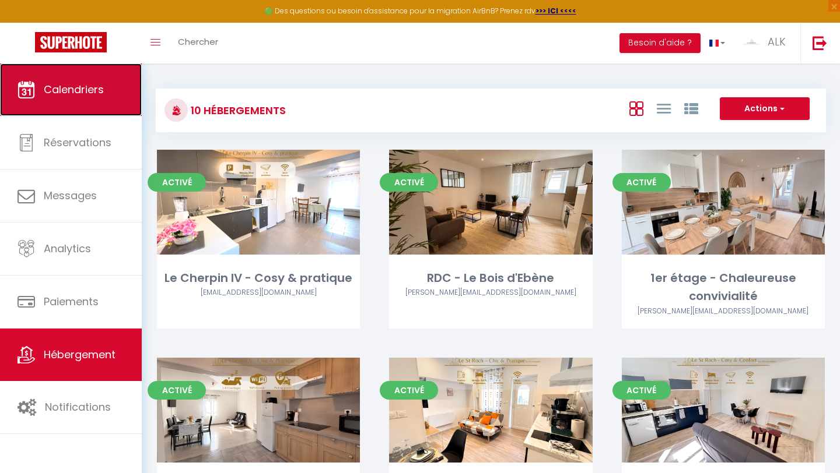
click at [87, 90] on span "Calendriers" at bounding box center [74, 89] width 60 height 15
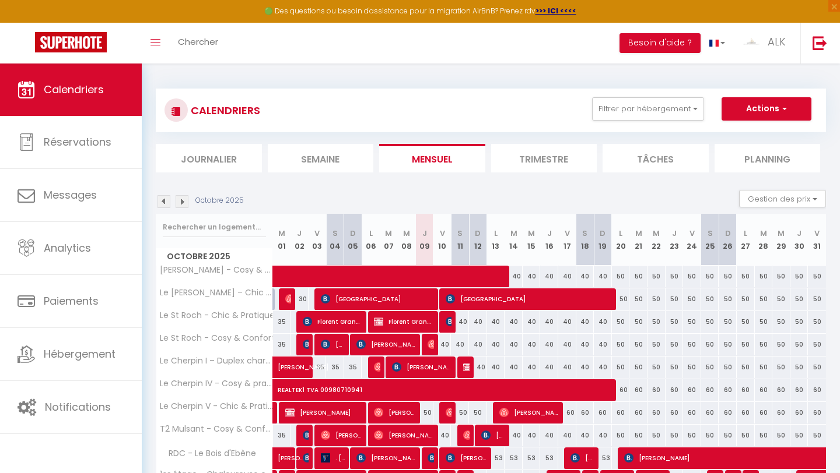
scroll to position [68, 0]
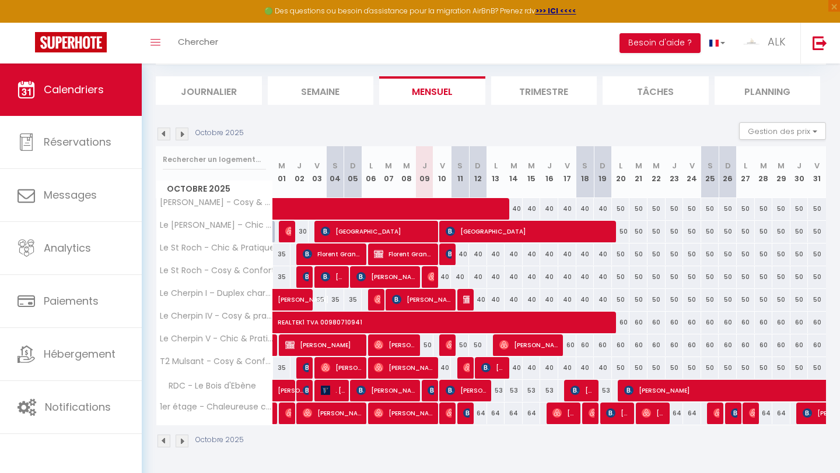
click at [181, 129] on img at bounding box center [181, 134] width 13 height 13
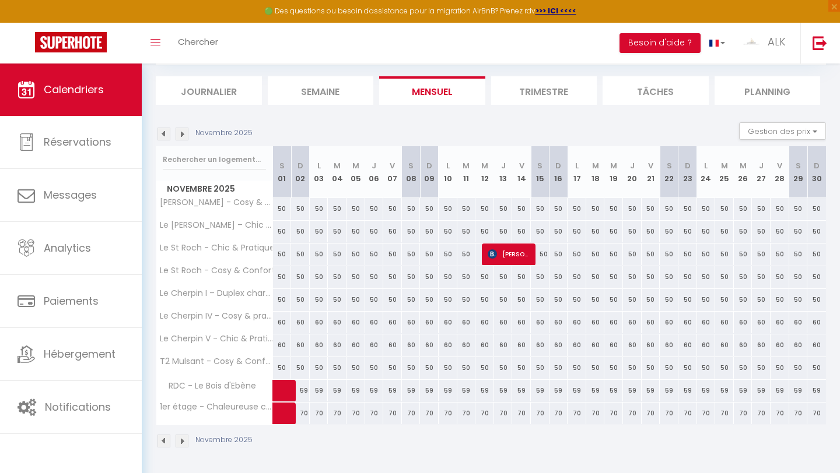
click at [181, 131] on img at bounding box center [181, 134] width 13 height 13
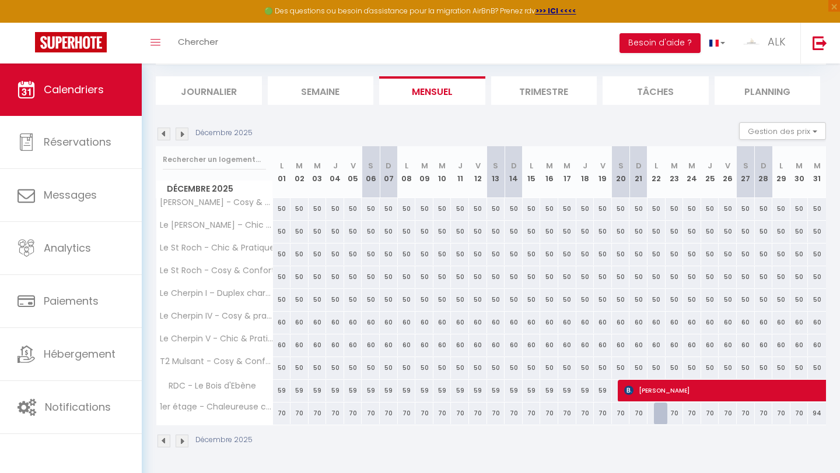
click at [181, 131] on img at bounding box center [181, 134] width 13 height 13
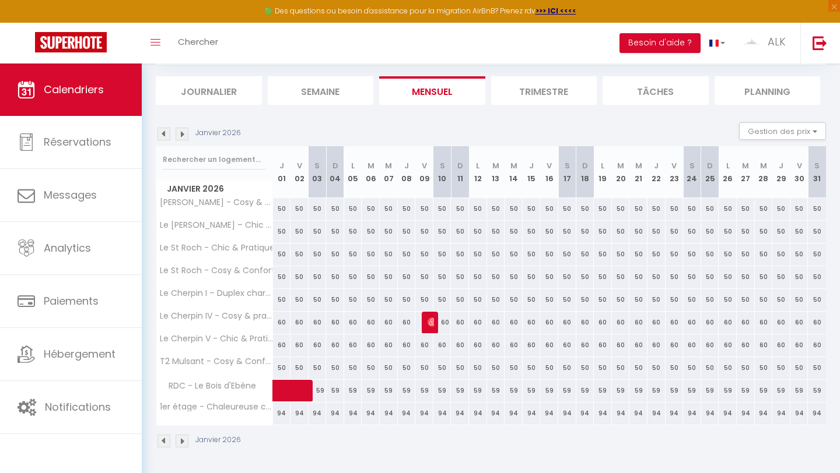
click at [160, 140] on img at bounding box center [163, 134] width 13 height 13
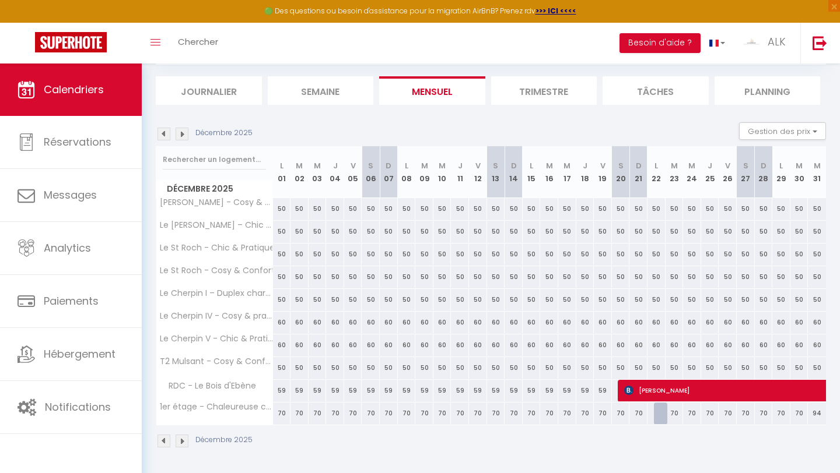
click at [166, 133] on img at bounding box center [163, 134] width 13 height 13
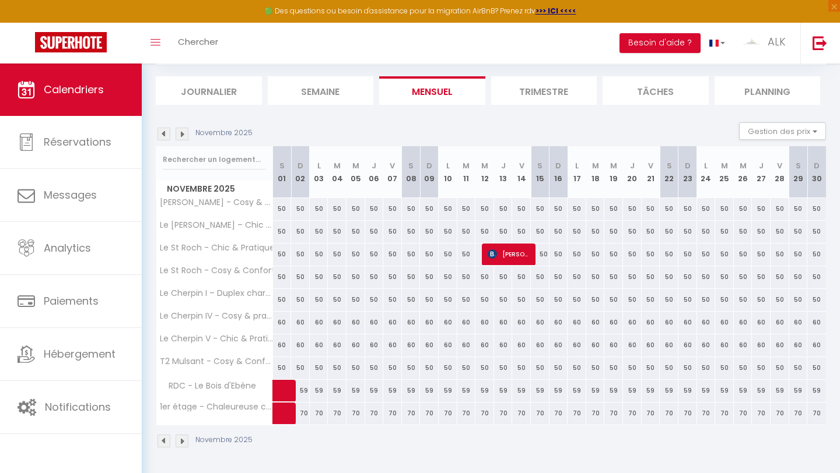
click at [166, 133] on img at bounding box center [163, 134] width 13 height 13
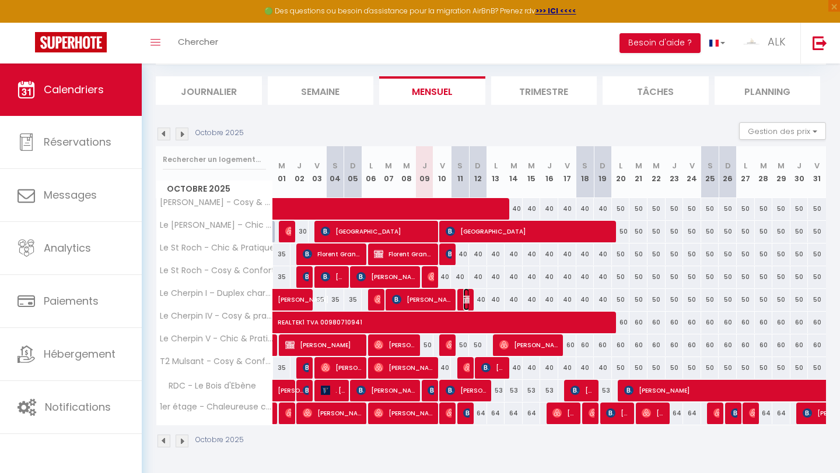
click at [413, 297] on img at bounding box center [467, 299] width 9 height 9
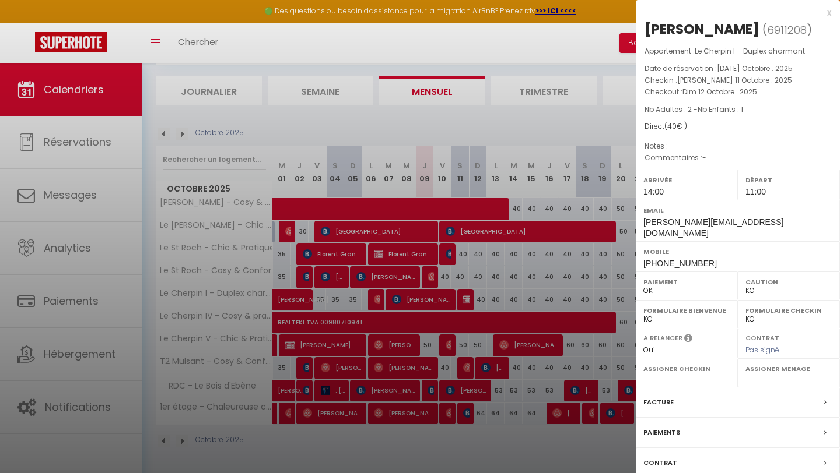
click at [413, 279] on div at bounding box center [420, 236] width 840 height 473
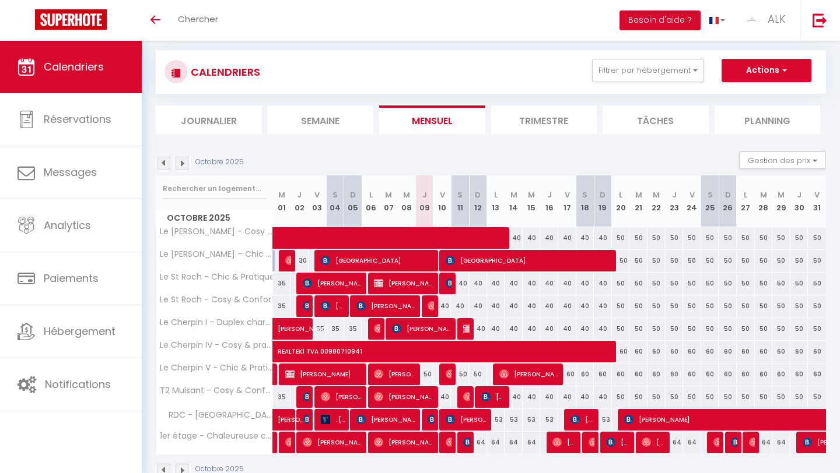
scroll to position [13, 0]
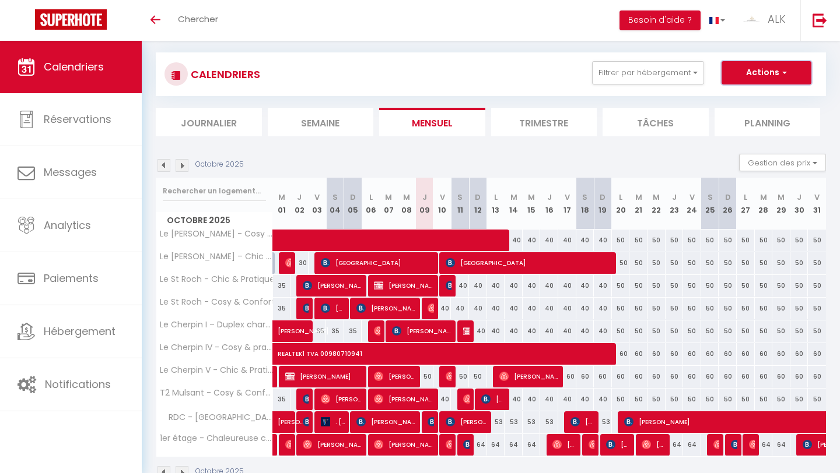
click at [744, 72] on button "Actions" at bounding box center [766, 72] width 90 height 23
click at [566, 82] on div "CALENDRIERS Filtrer par hébergement Tous Le Cherpin IV - Cosy & pratique RDC - …" at bounding box center [490, 74] width 652 height 26
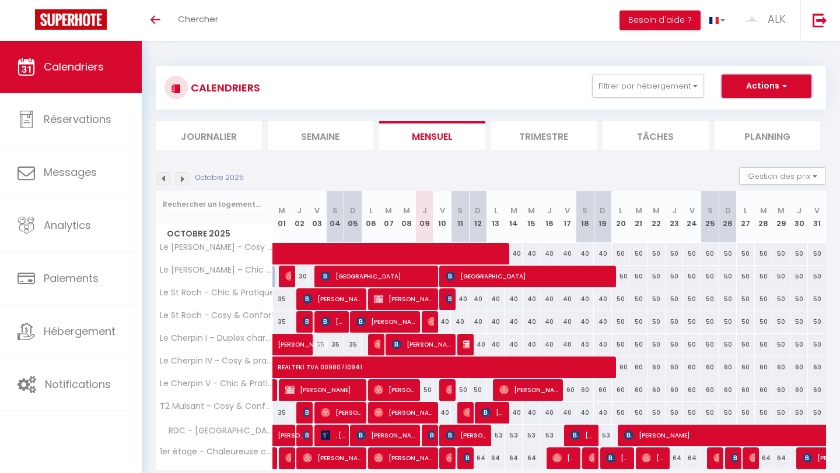
click at [799, 94] on button "Actions" at bounding box center [766, 86] width 90 height 23
click at [542, 62] on div "CALENDRIERS Filtrer par hébergement Tous Le Cherpin IV - Cosy & pratique RDC - …" at bounding box center [491, 280] width 670 height 450
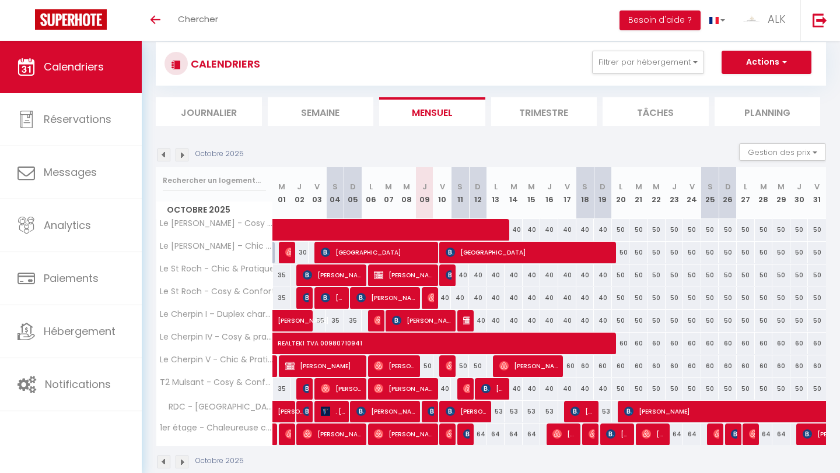
scroll to position [31, 0]
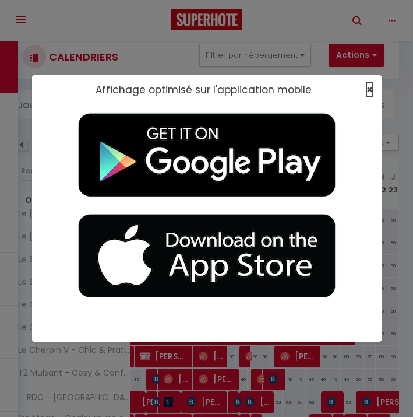
click at [371, 89] on span "×" at bounding box center [370, 89] width 6 height 15
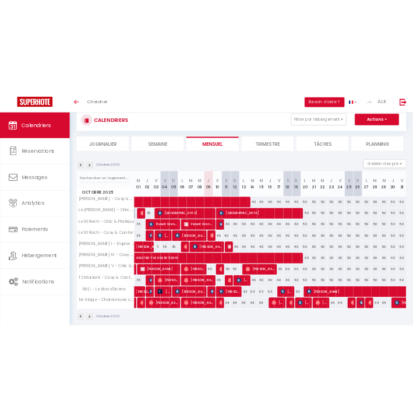
scroll to position [31, 0]
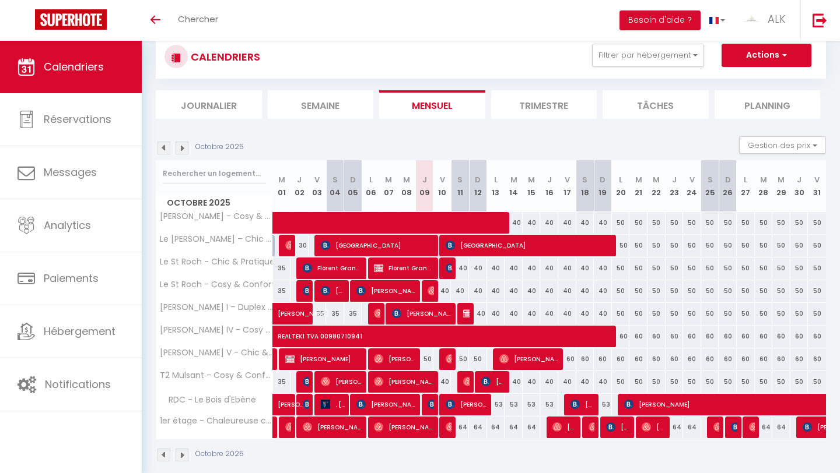
click at [463, 427] on div "64" at bounding box center [460, 428] width 18 height 22
type input "64"
type input "Sam 11 Octobre 2025"
type input "Dim 12 Octobre 2025"
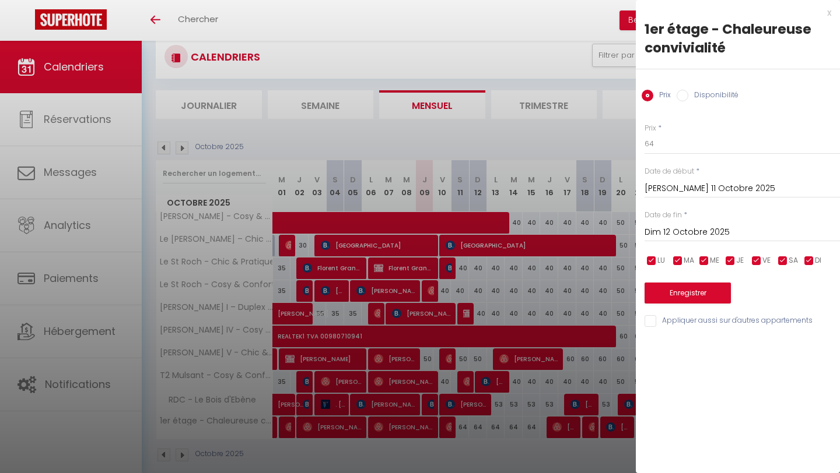
click at [682, 94] on input "Disponibilité" at bounding box center [682, 96] width 12 height 12
radio input "true"
radio input "false"
click at [679, 151] on select "Disponible Indisponible" at bounding box center [741, 145] width 195 height 22
select select "0"
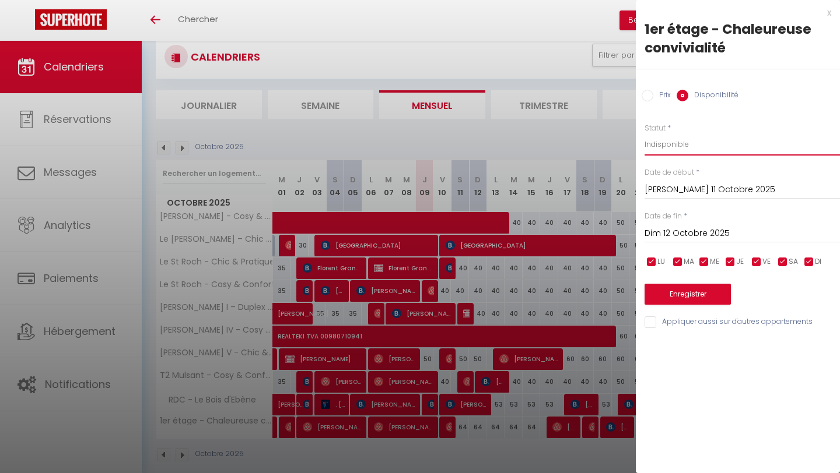
click at [644, 134] on select "Disponible Indisponible" at bounding box center [741, 145] width 195 height 22
click at [690, 301] on button "Enregistrer" at bounding box center [687, 294] width 86 height 21
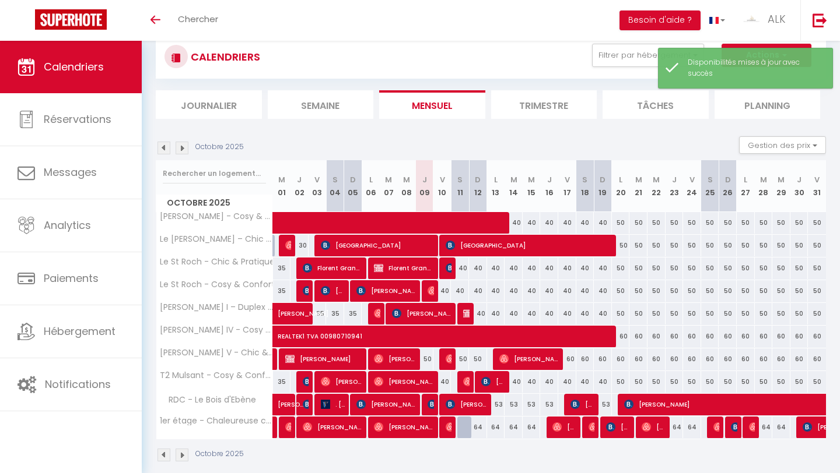
click at [462, 428] on div at bounding box center [466, 428] width 18 height 22
select select "1"
type input "Sam 11 Octobre 2025"
type input "Dim 12 Octobre 2025"
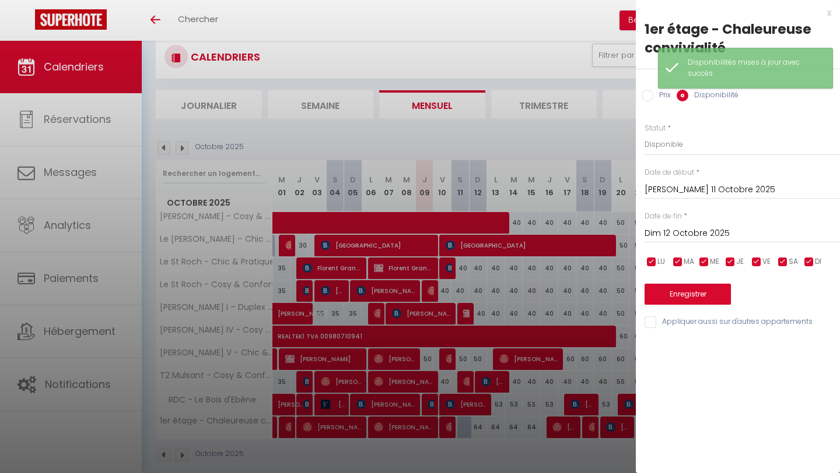
click at [502, 462] on div at bounding box center [420, 236] width 840 height 473
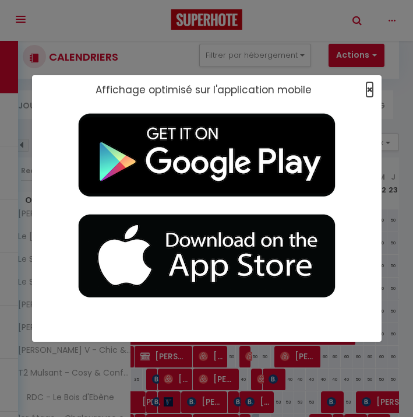
click at [367, 88] on span "×" at bounding box center [370, 89] width 6 height 15
